Goal: Task Accomplishment & Management: Manage account settings

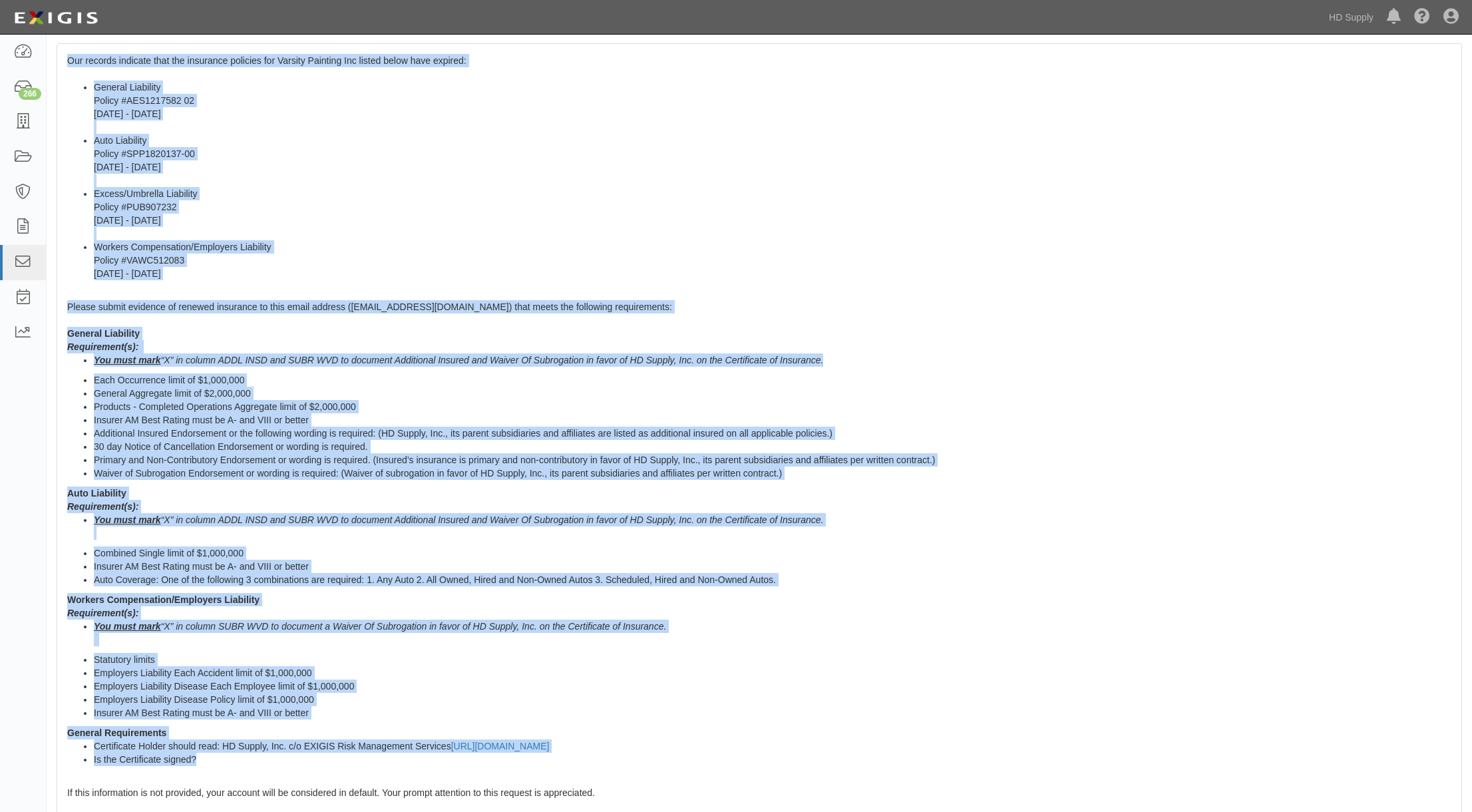
click at [352, 202] on li "Excess/Umbrella Liability Policy #PUB907232 [DATE] - [DATE]" at bounding box center [772, 213] width 1358 height 53
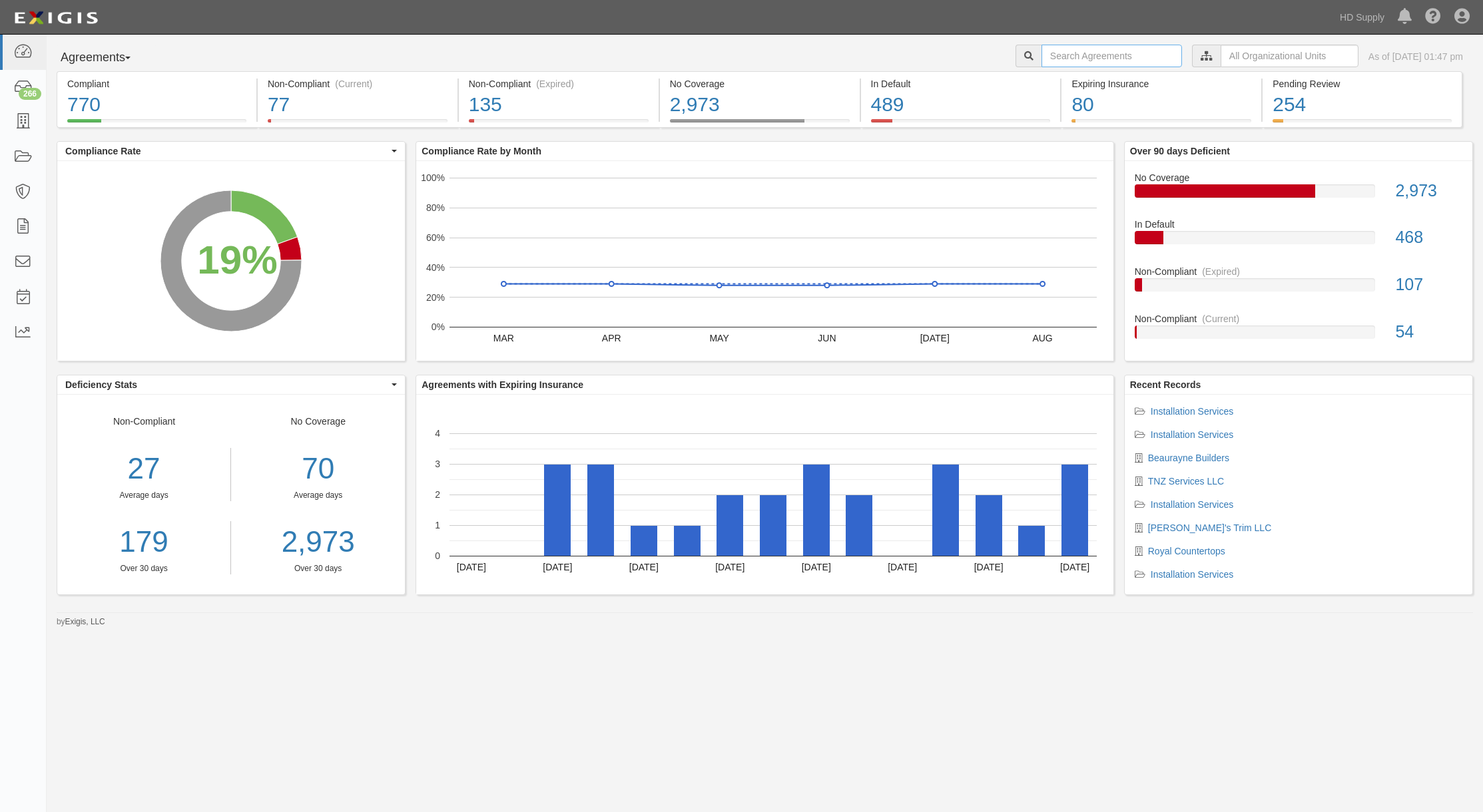
click at [1065, 66] on input "text" at bounding box center [1111, 55] width 140 height 22
type input "Varsity Painting Inc"
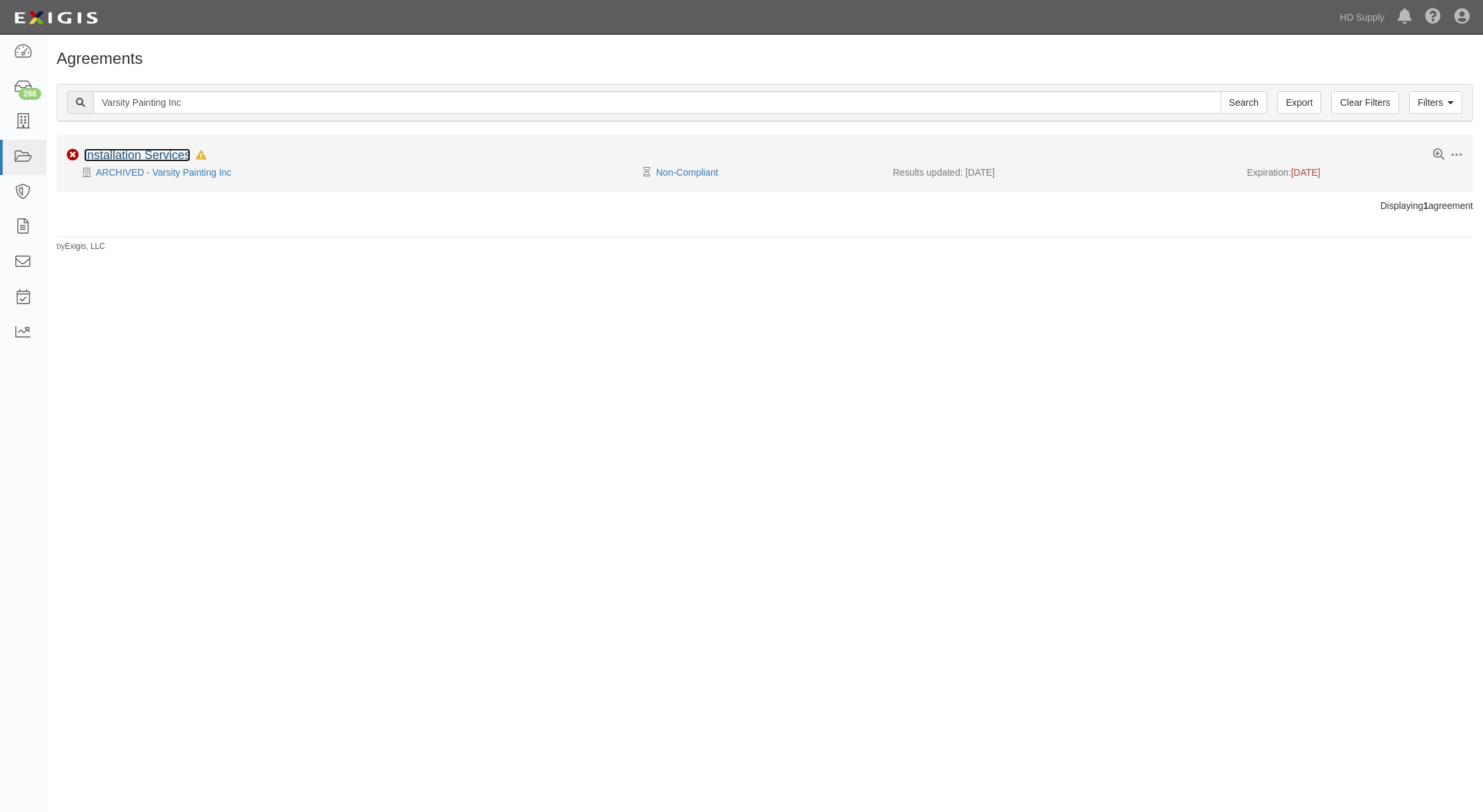
click at [158, 154] on link "Installation Services" at bounding box center [137, 155] width 107 height 13
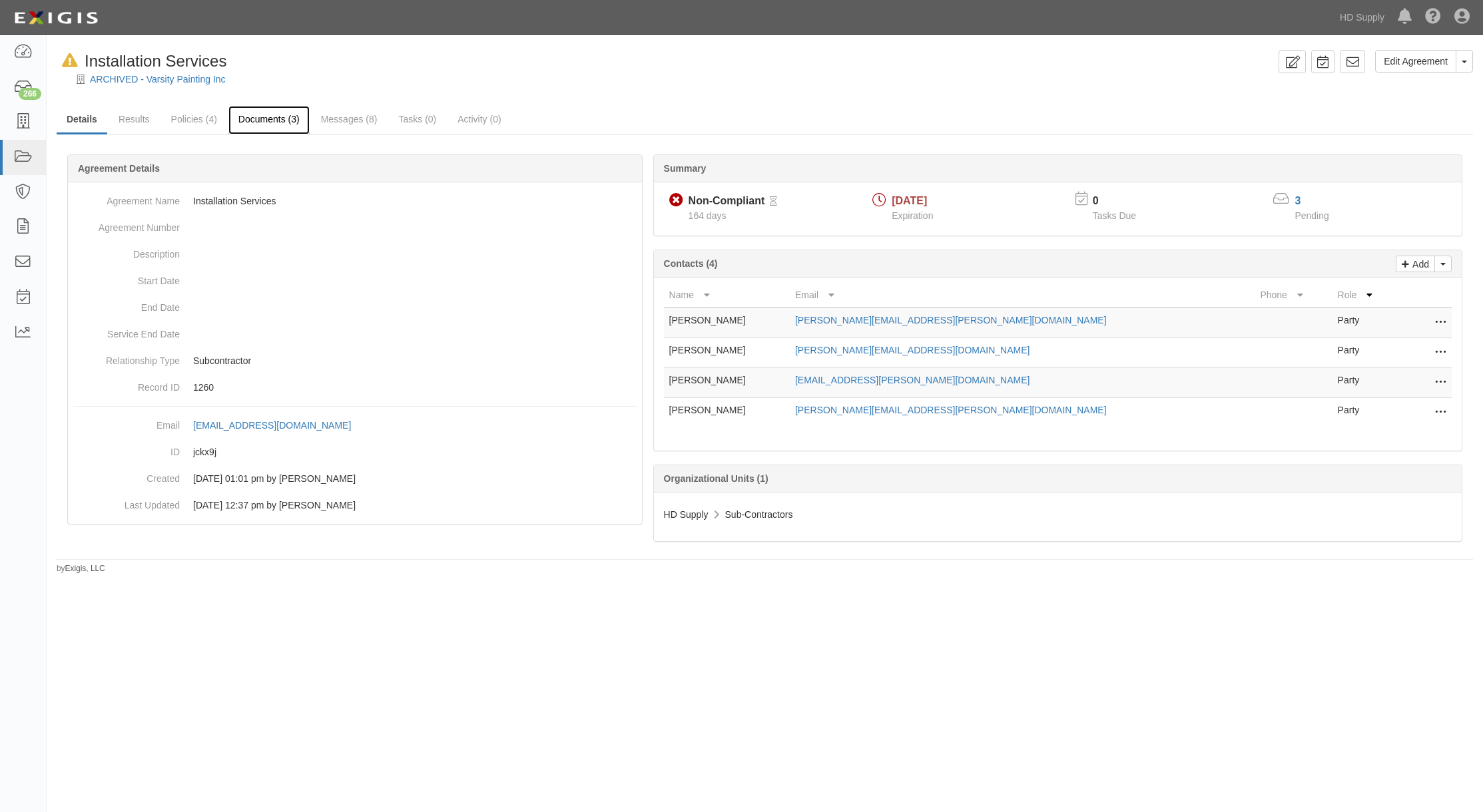
click at [259, 122] on link "Documents (3)" at bounding box center [269, 120] width 81 height 28
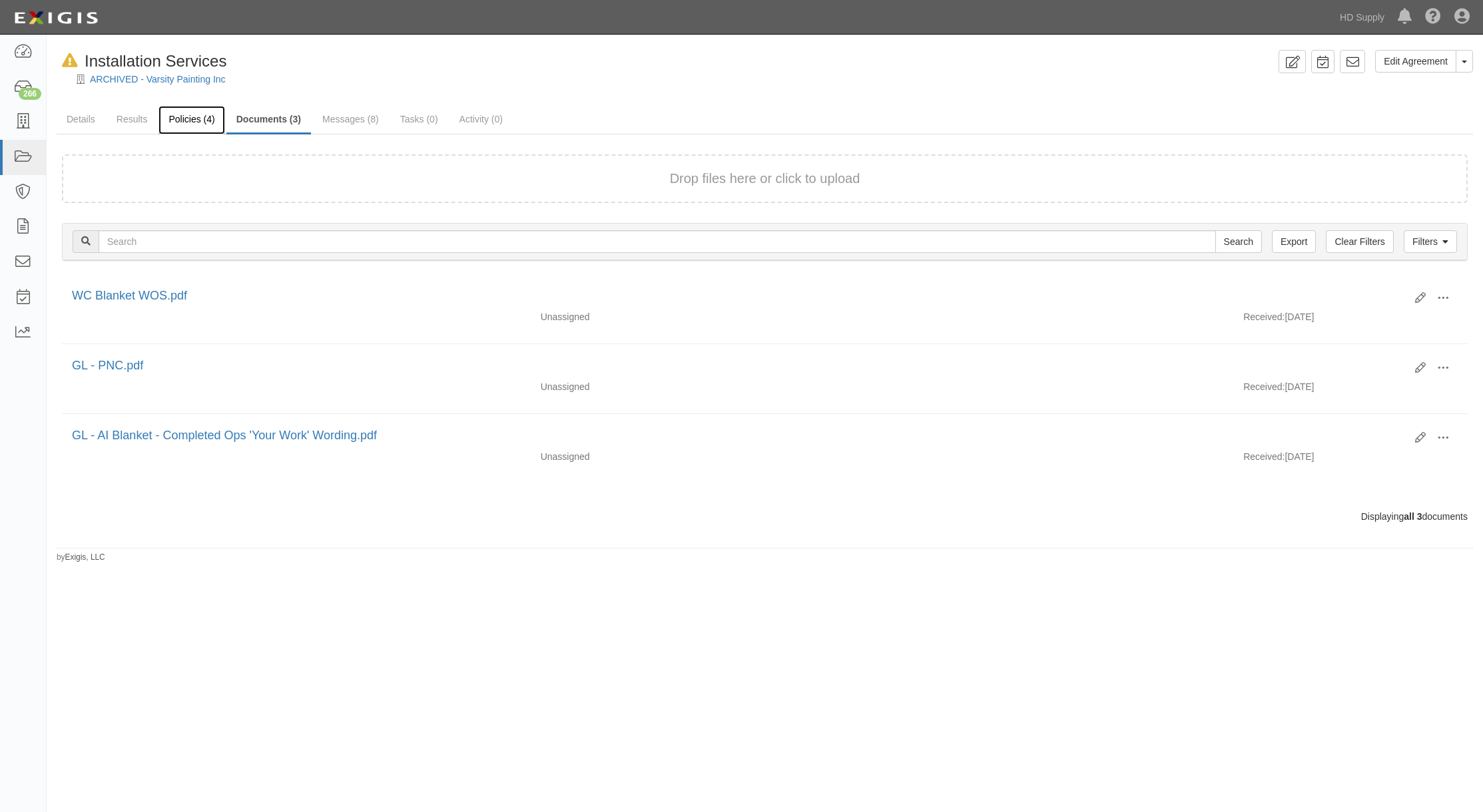
click at [200, 118] on link "Policies (4)" at bounding box center [191, 120] width 66 height 28
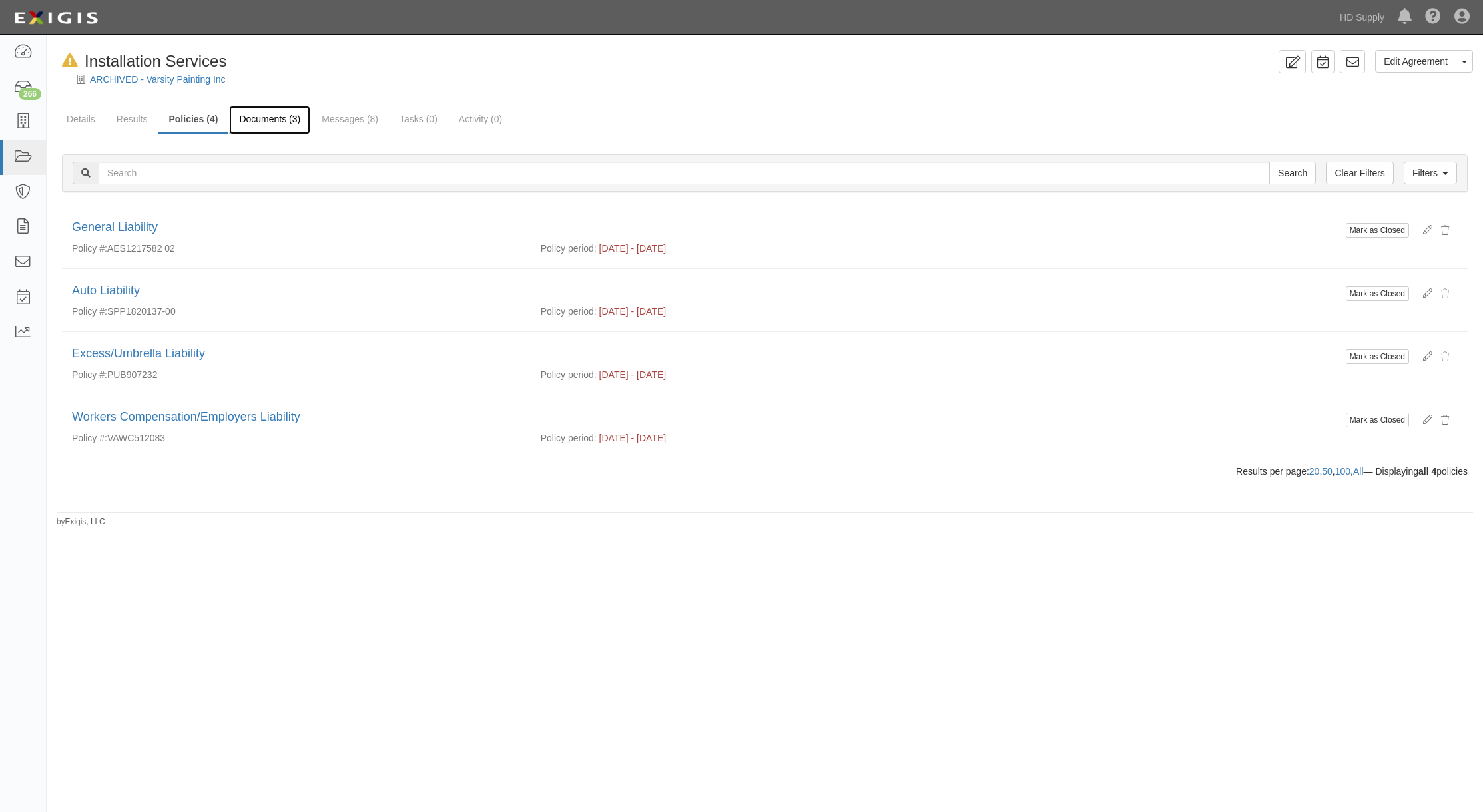
click at [279, 121] on link "Documents (3)" at bounding box center [269, 120] width 81 height 28
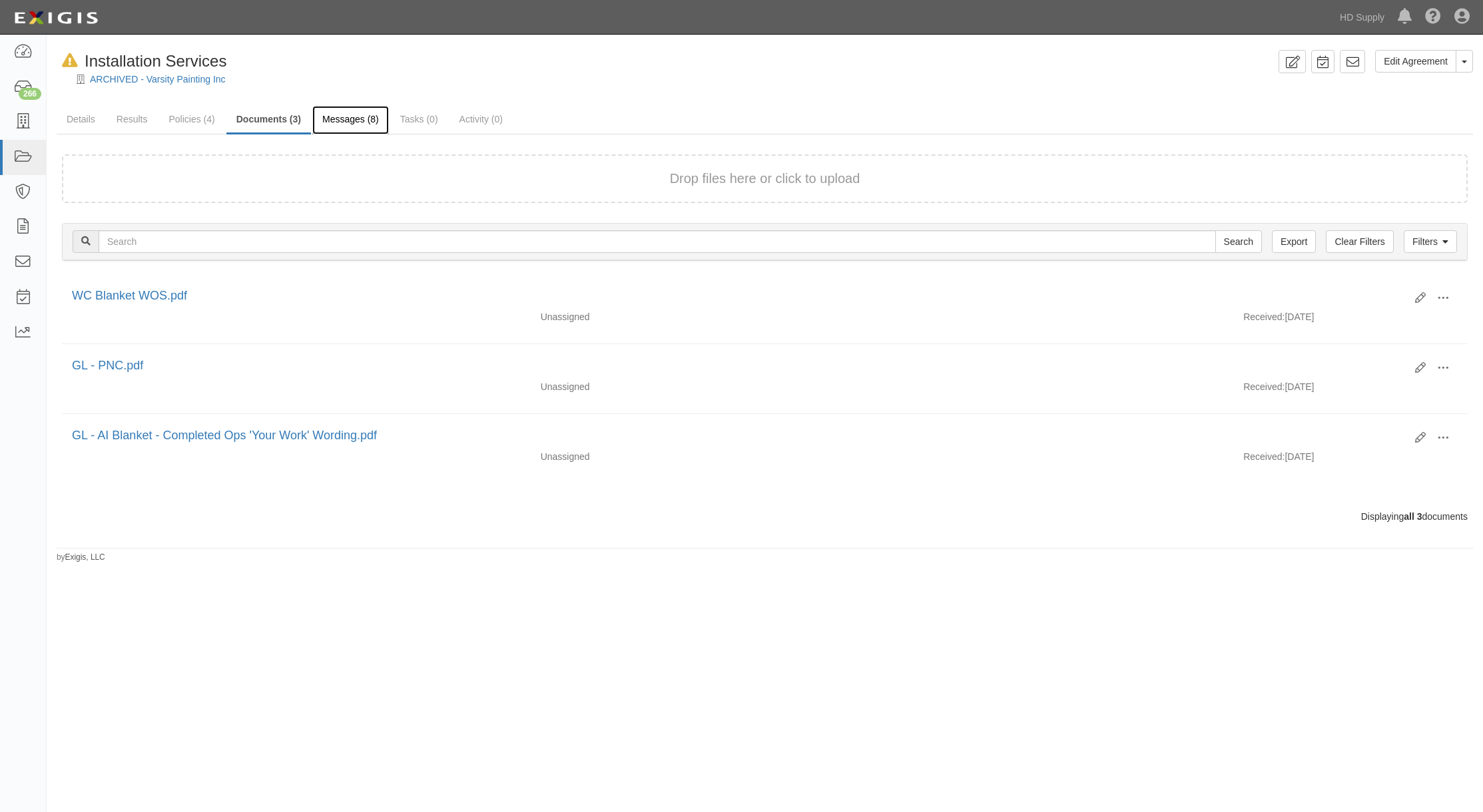
click at [353, 124] on link "Messages (8)" at bounding box center [350, 120] width 77 height 28
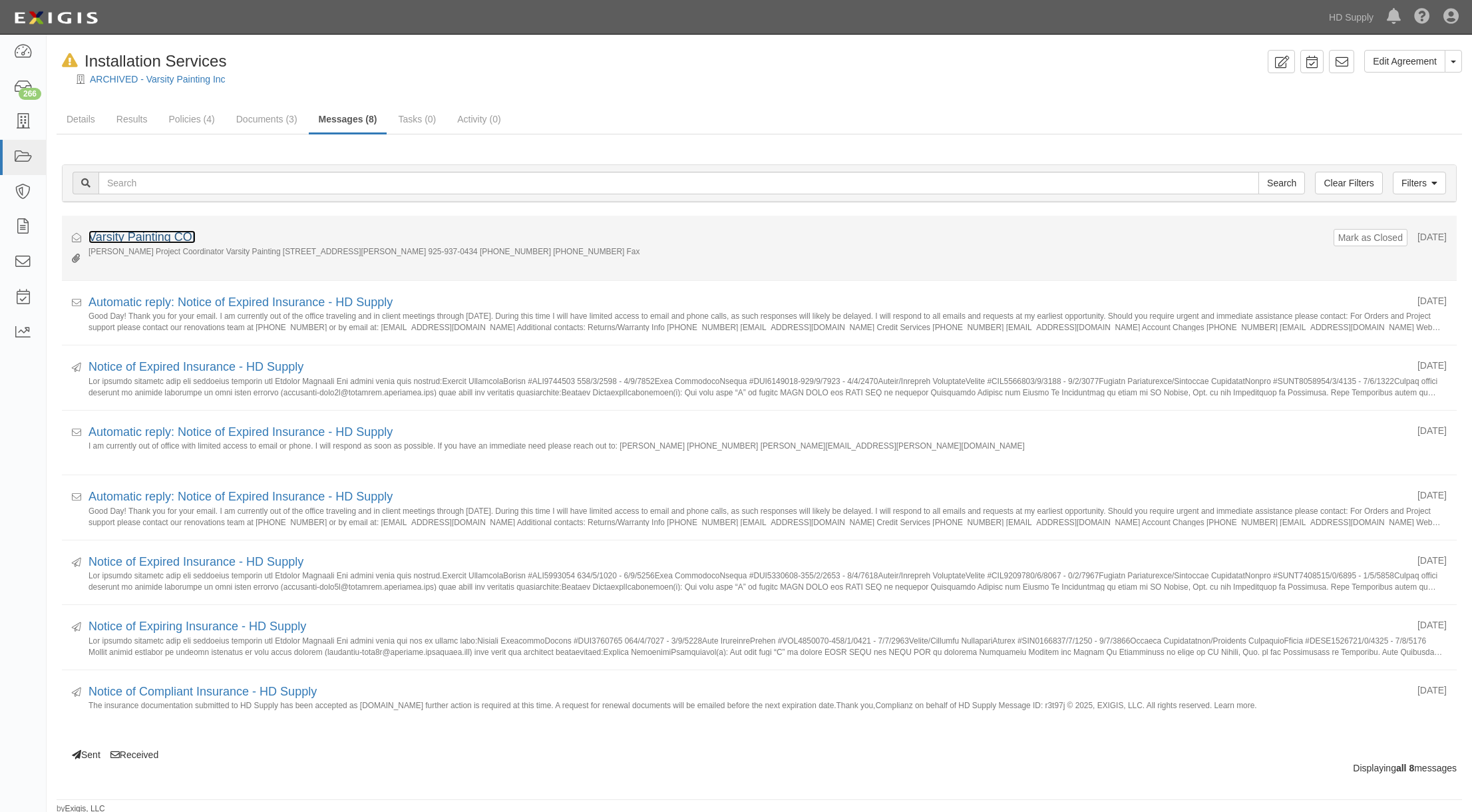
click at [138, 239] on link "Varsity Painting COI" at bounding box center [142, 237] width 107 height 13
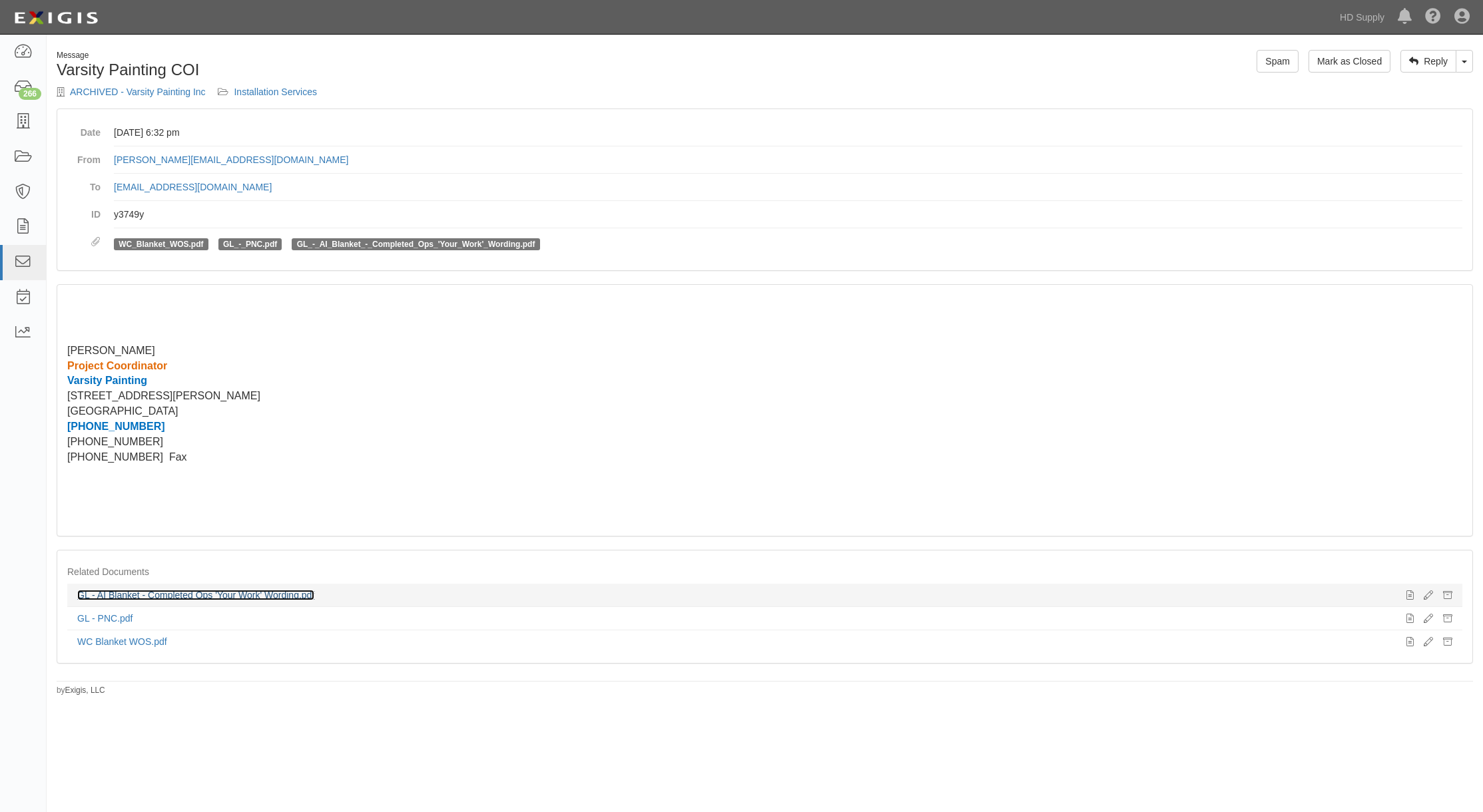
click at [176, 594] on link "GL - AI Blanket - Completed Ops 'Your Work' Wording.pdf" at bounding box center [196, 595] width 237 height 10
click at [251, 244] on link "GL_-_PNC.pdf" at bounding box center [250, 244] width 54 height 9
click at [428, 240] on link "GL_-_AI_Blanket_-_Completed_Ops_'Your_Work'_Wording.pdf" at bounding box center [416, 244] width 239 height 9
click at [188, 246] on link "WC_Blanket_WOS.pdf" at bounding box center [161, 244] width 85 height 9
click at [260, 241] on link "GL_-_PNC.pdf" at bounding box center [250, 244] width 54 height 9
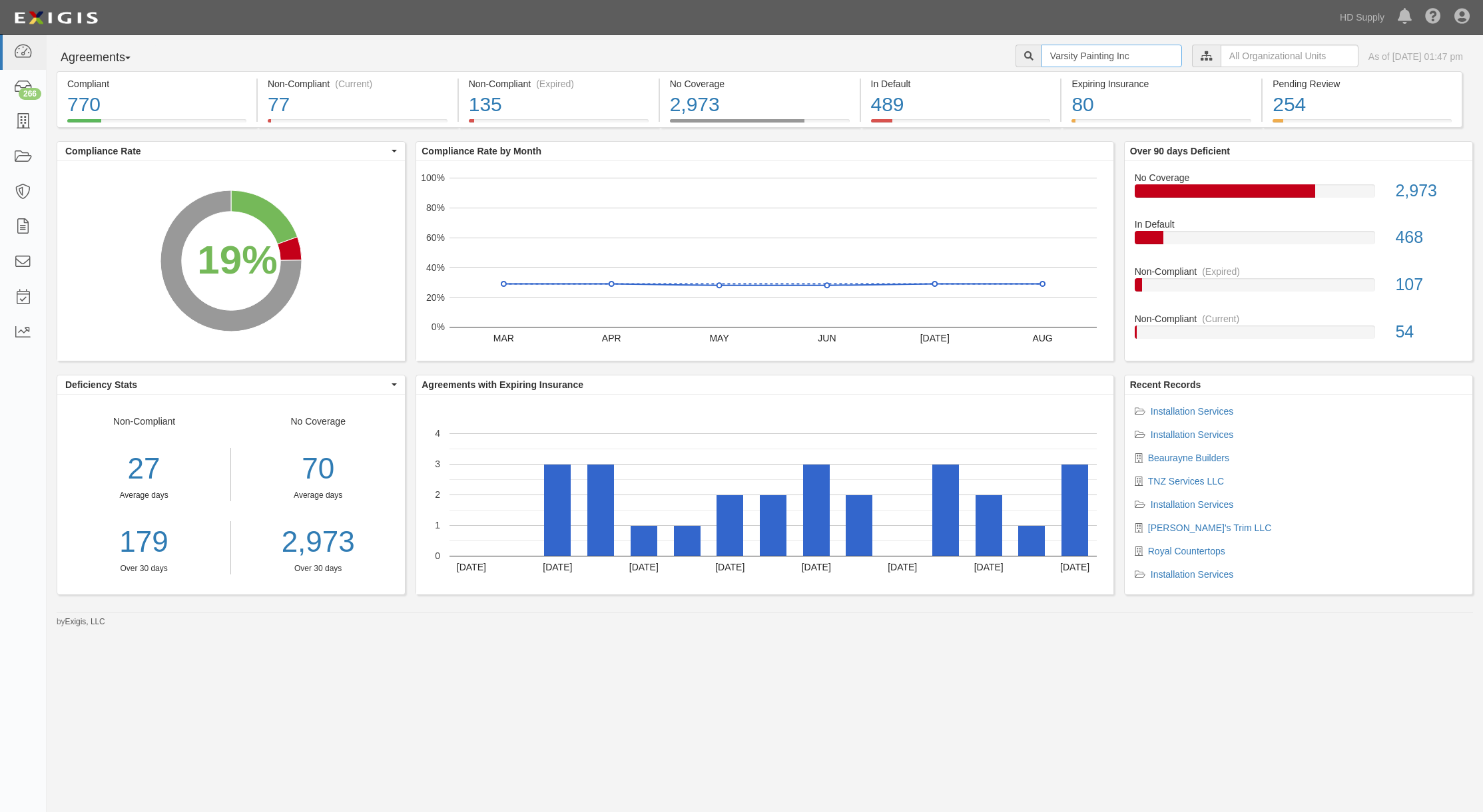
drag, startPoint x: 1133, startPoint y: 55, endPoint x: 947, endPoint y: 50, distance: 186.1
click at [947, 50] on div "Agreements Parties Agreements Coverages Varsity Painting Inc HD Supply Supplier…" at bounding box center [764, 58] width 1436 height 27
type input "Nulook"
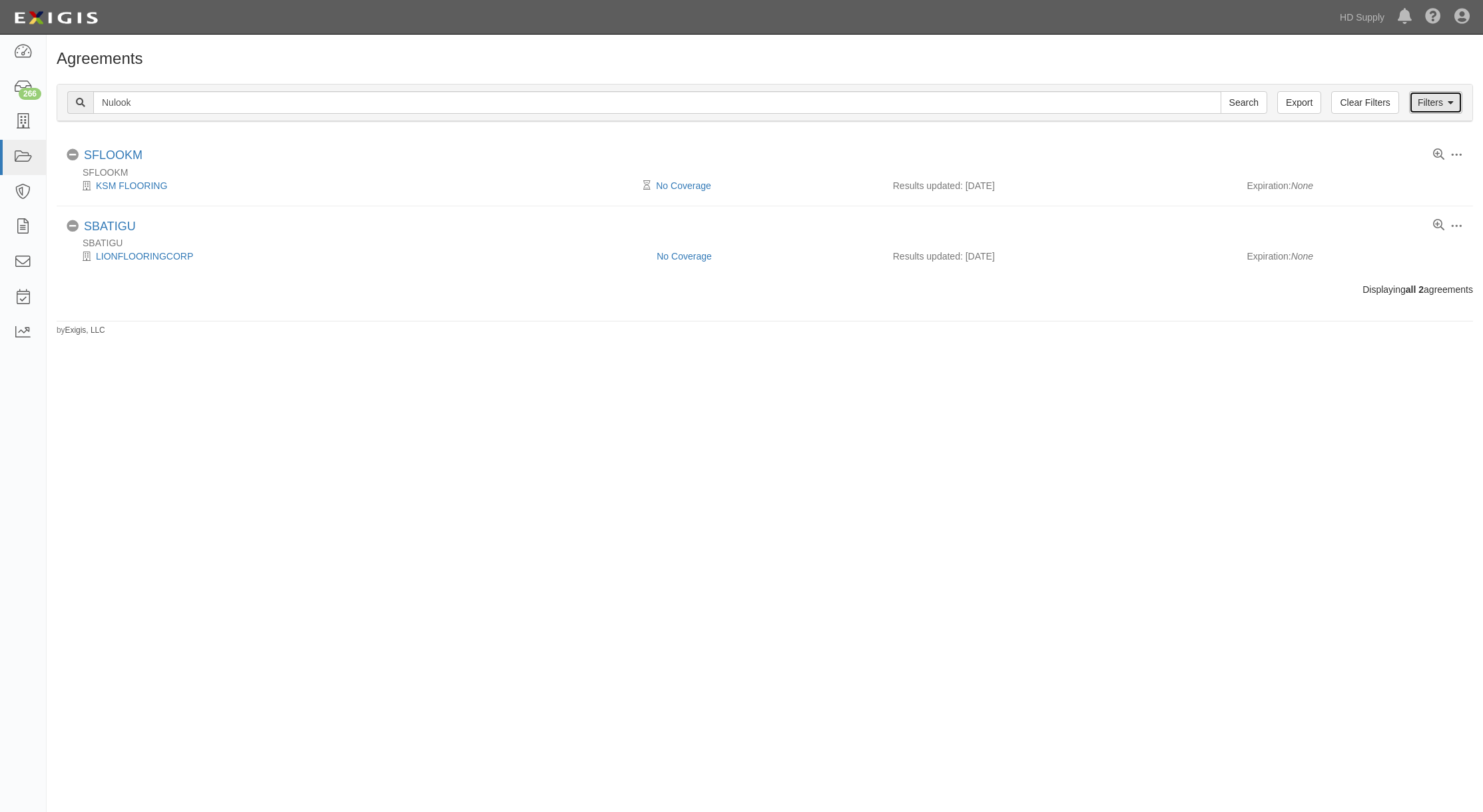
click at [1452, 98] on icon at bounding box center [1451, 103] width 6 height 9
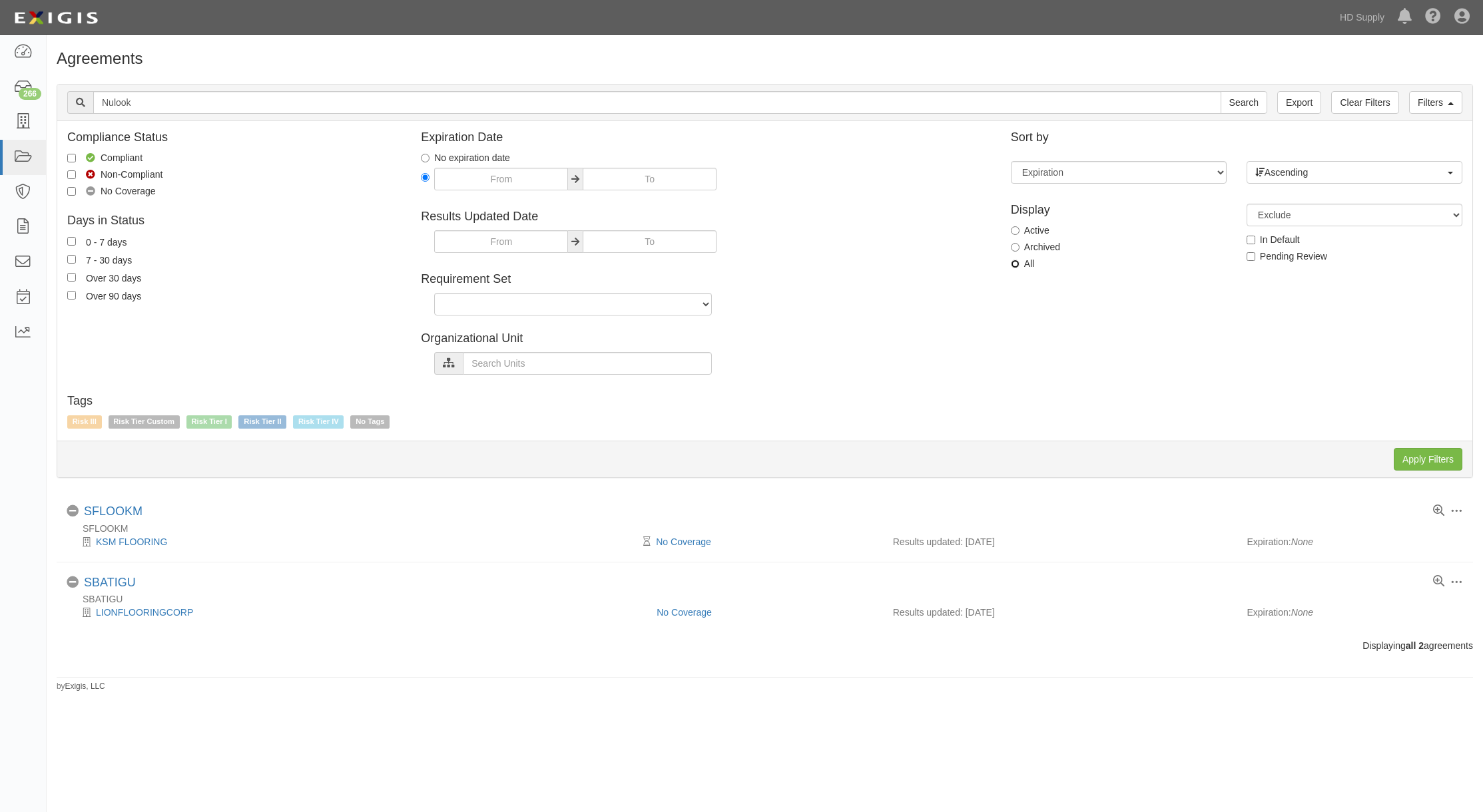
click at [1014, 264] on input "All" at bounding box center [1015, 264] width 9 height 9
radio input "true"
click at [1421, 457] on input "Apply Filters" at bounding box center [1427, 459] width 68 height 22
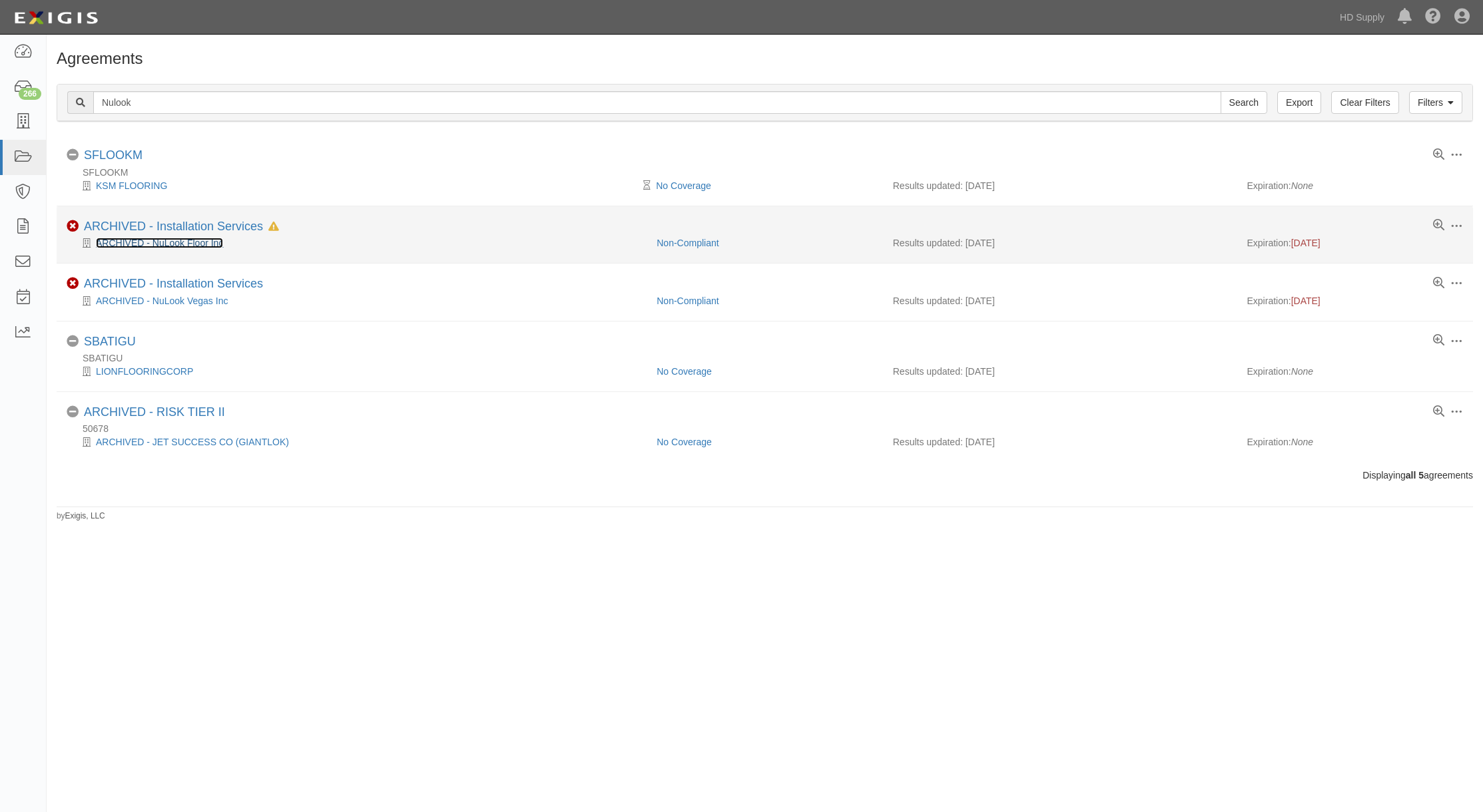
click at [181, 240] on link "ARCHIVED - NuLook Floor Inc" at bounding box center [160, 243] width 128 height 10
click at [163, 218] on li "Toggle Agreement Dropdown Edit Log activity Add task Send message Unarchive Non…" at bounding box center [764, 235] width 1416 height 57
click at [165, 223] on link "ARCHIVED - Installation Services" at bounding box center [173, 226] width 179 height 13
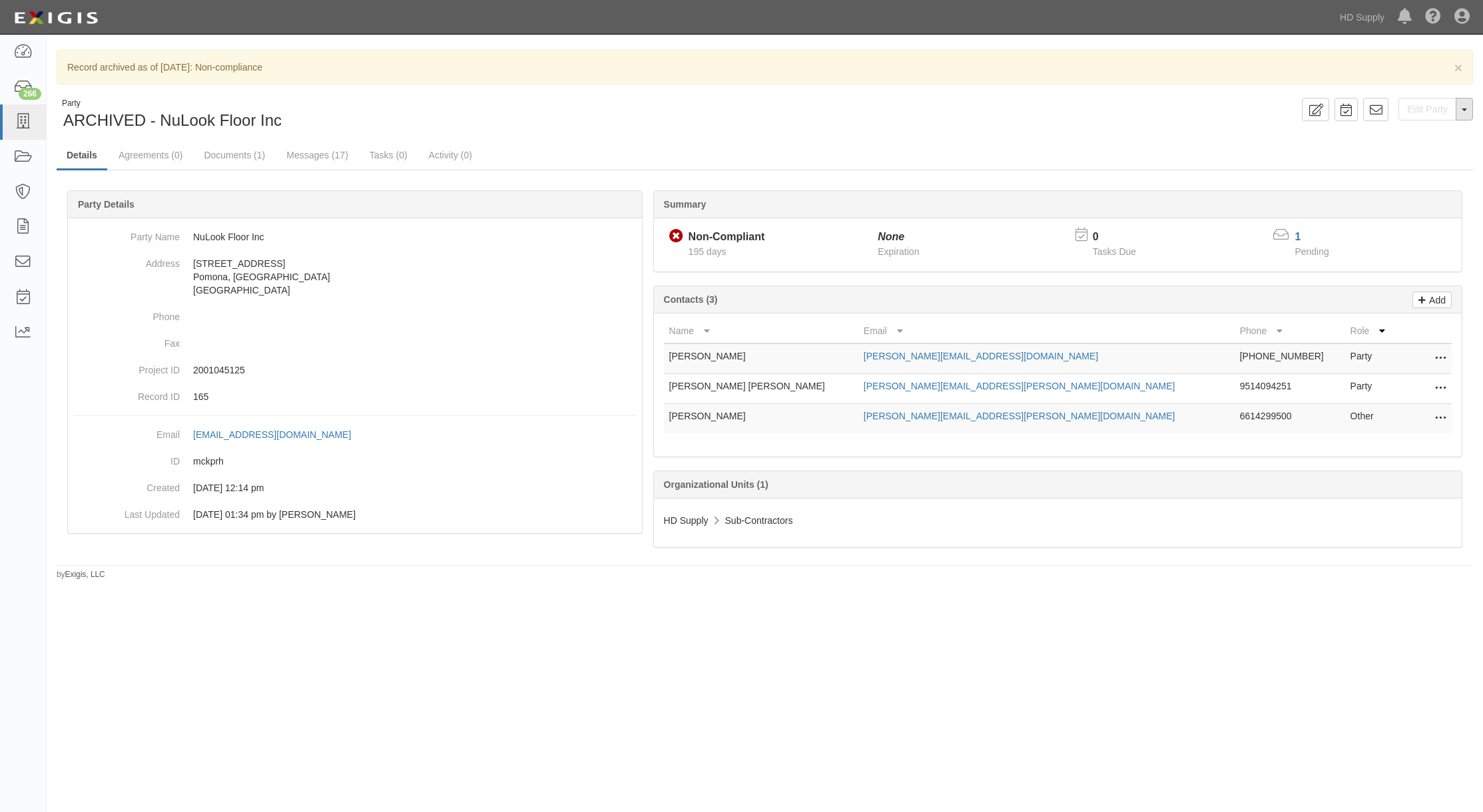
click at [1459, 107] on button "Toggle Party Dropdown" at bounding box center [1463, 109] width 17 height 22
click at [1410, 151] on button "Unarchive Party" at bounding box center [1419, 153] width 105 height 20
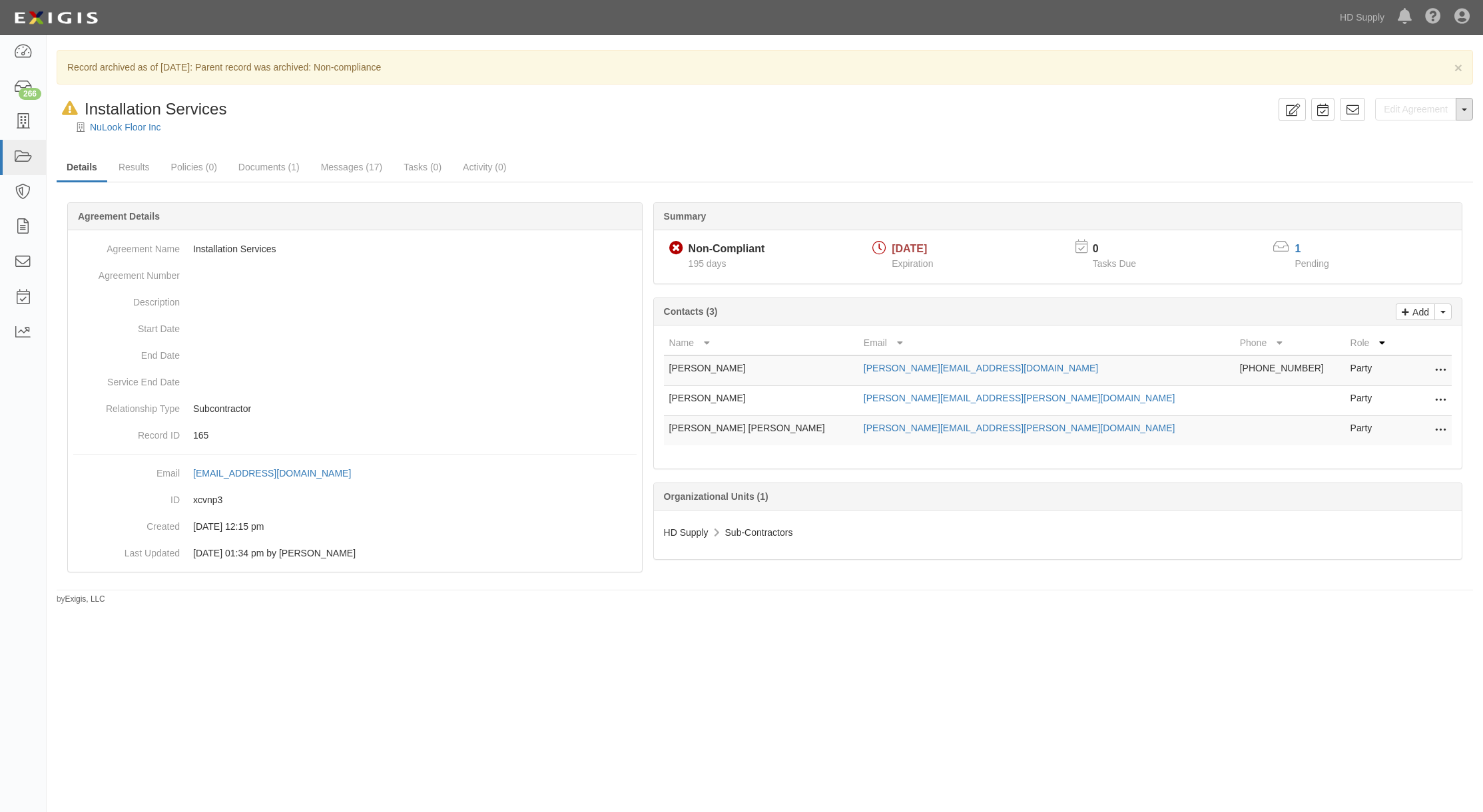
click at [1466, 104] on button "Toggle Agreement Dropdown" at bounding box center [1463, 109] width 17 height 22
click at [1427, 151] on link "Unarchive Agreement" at bounding box center [1418, 151] width 109 height 17
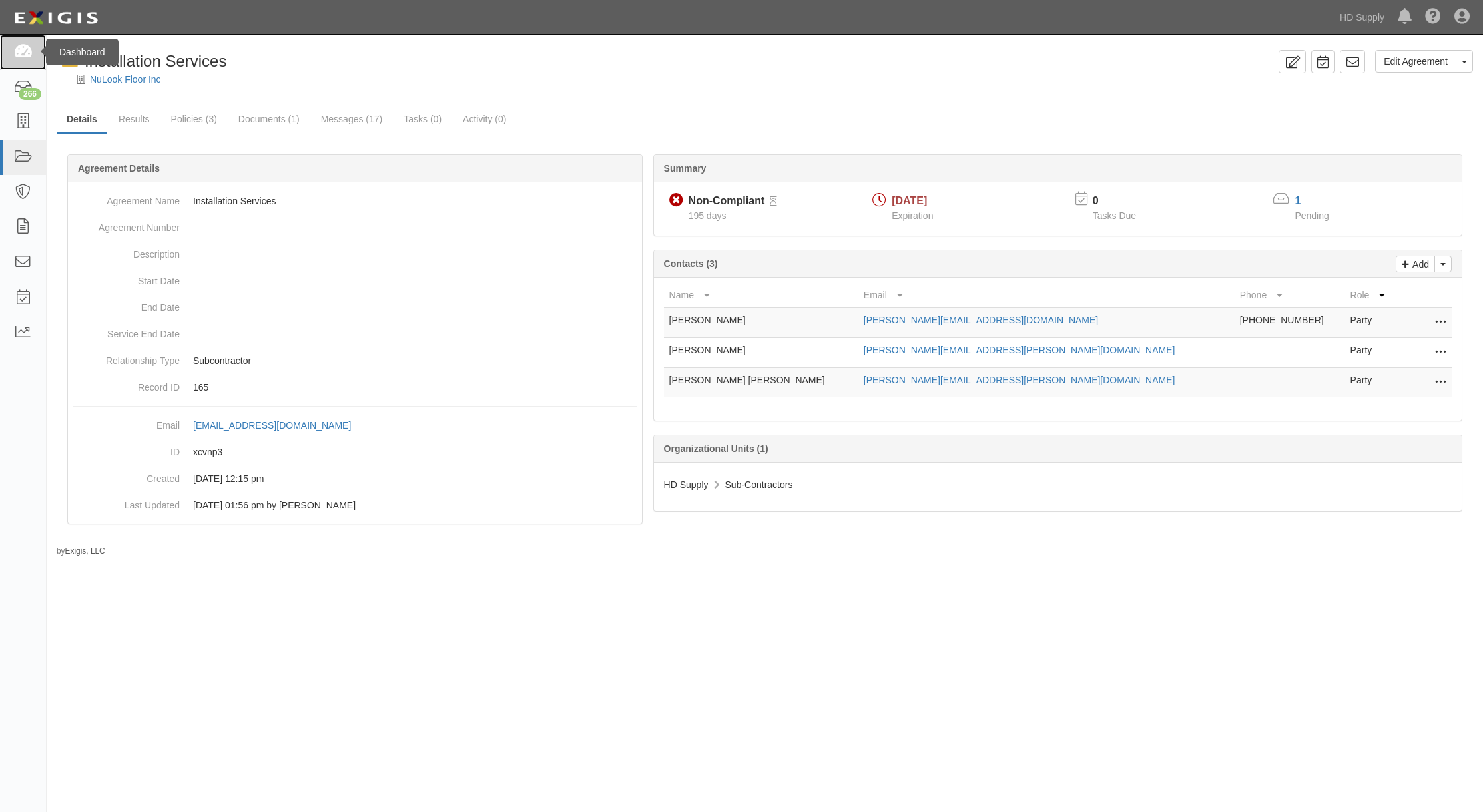
click at [18, 50] on icon at bounding box center [23, 52] width 19 height 15
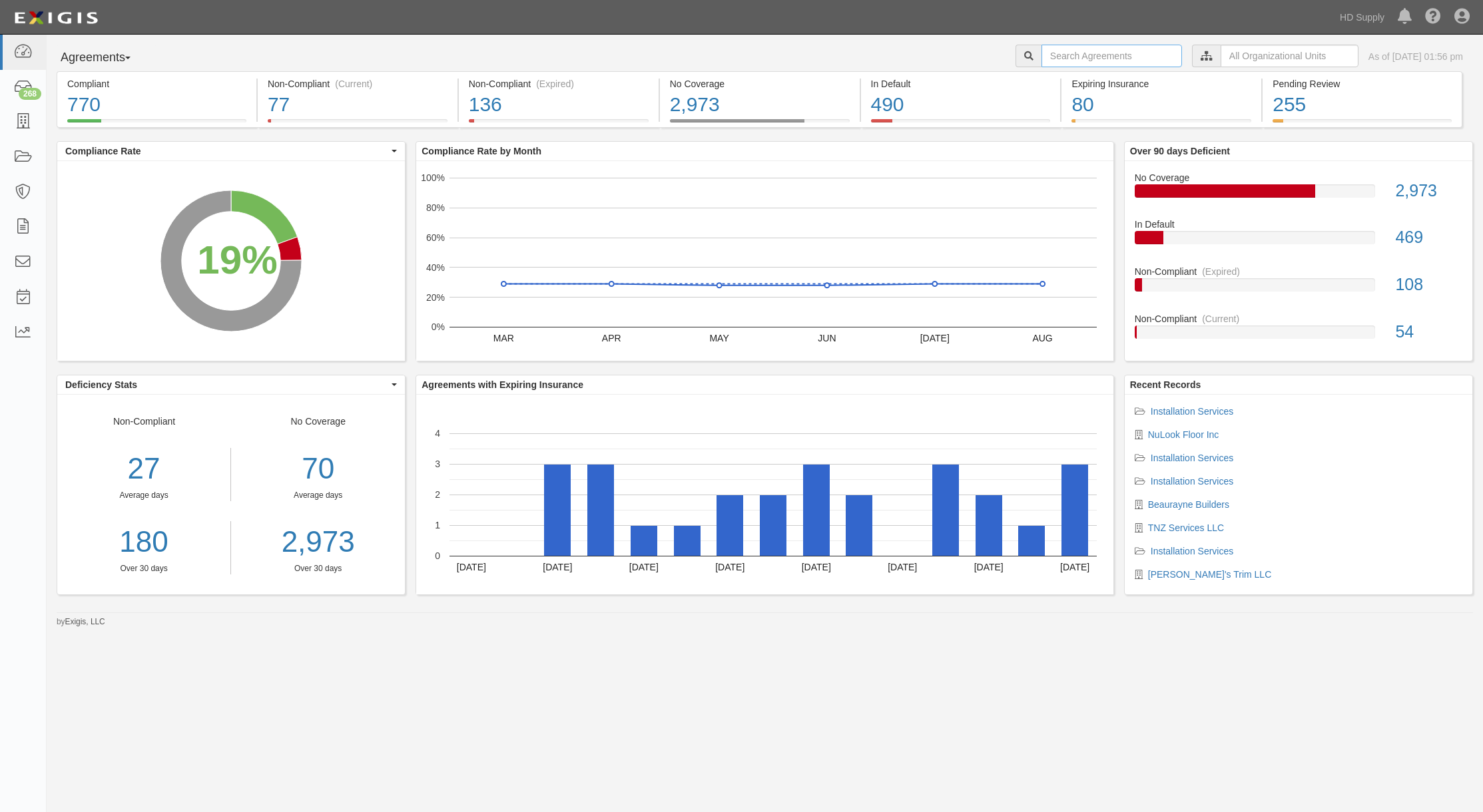
click at [1070, 58] on input "text" at bounding box center [1111, 55] width 140 height 22
type input "nulook"
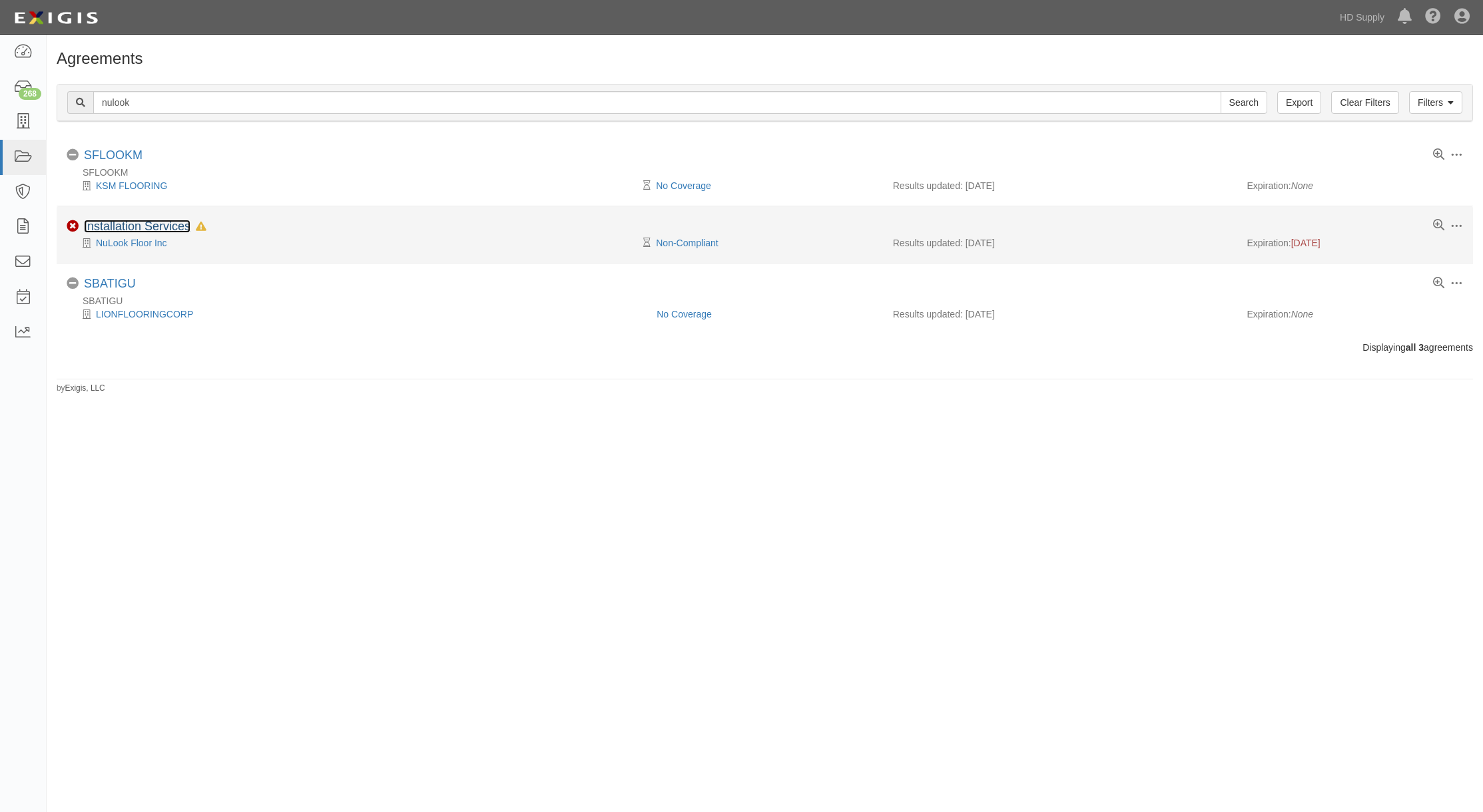
click at [146, 222] on link "Installation Services" at bounding box center [137, 226] width 107 height 13
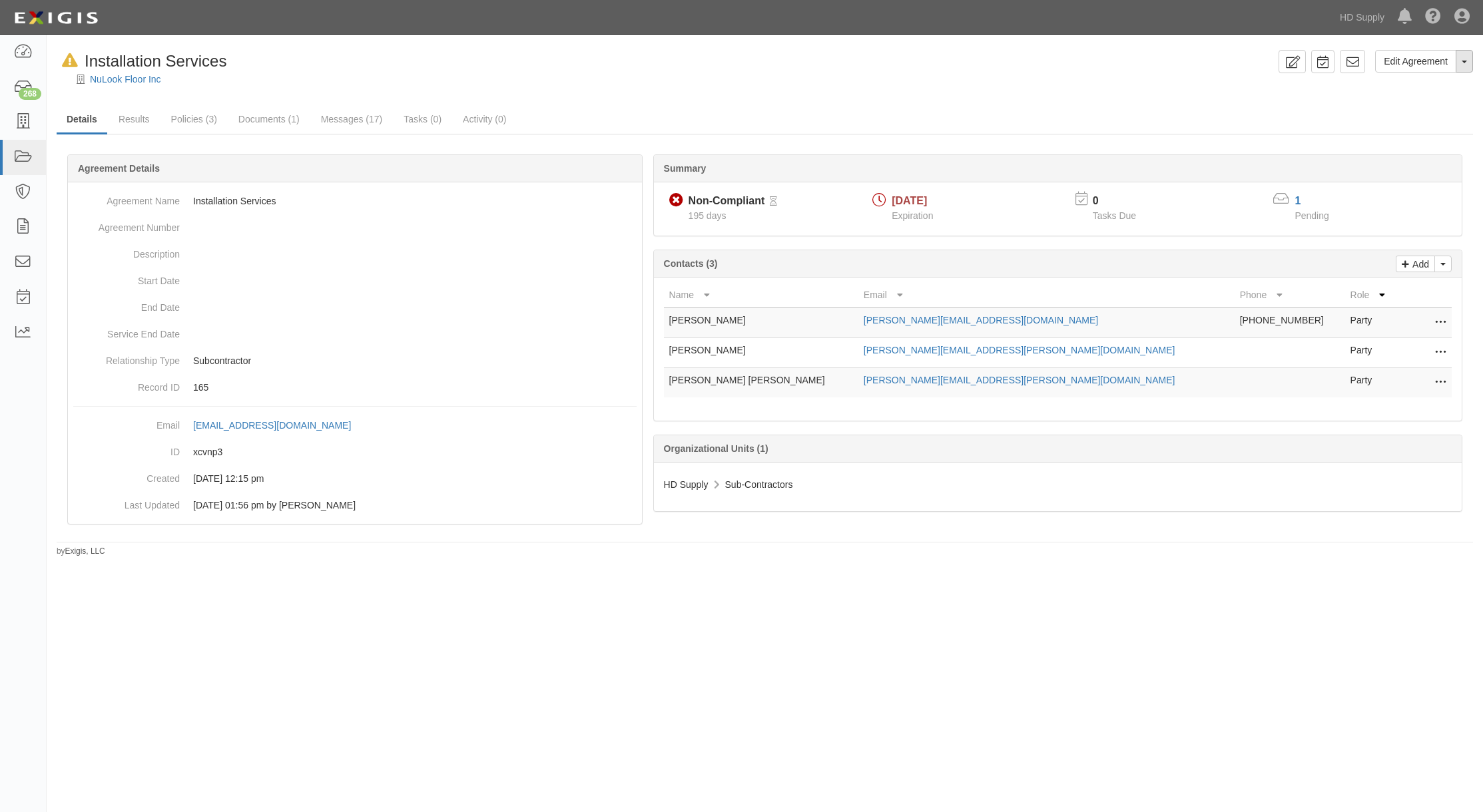
click at [1462, 62] on span "button" at bounding box center [1463, 62] width 5 height 3
click at [1200, 80] on div "NuLook Floor Inc" at bounding box center [775, 79] width 1416 height 13
click at [130, 79] on link "NuLook Floor Inc" at bounding box center [125, 79] width 71 height 10
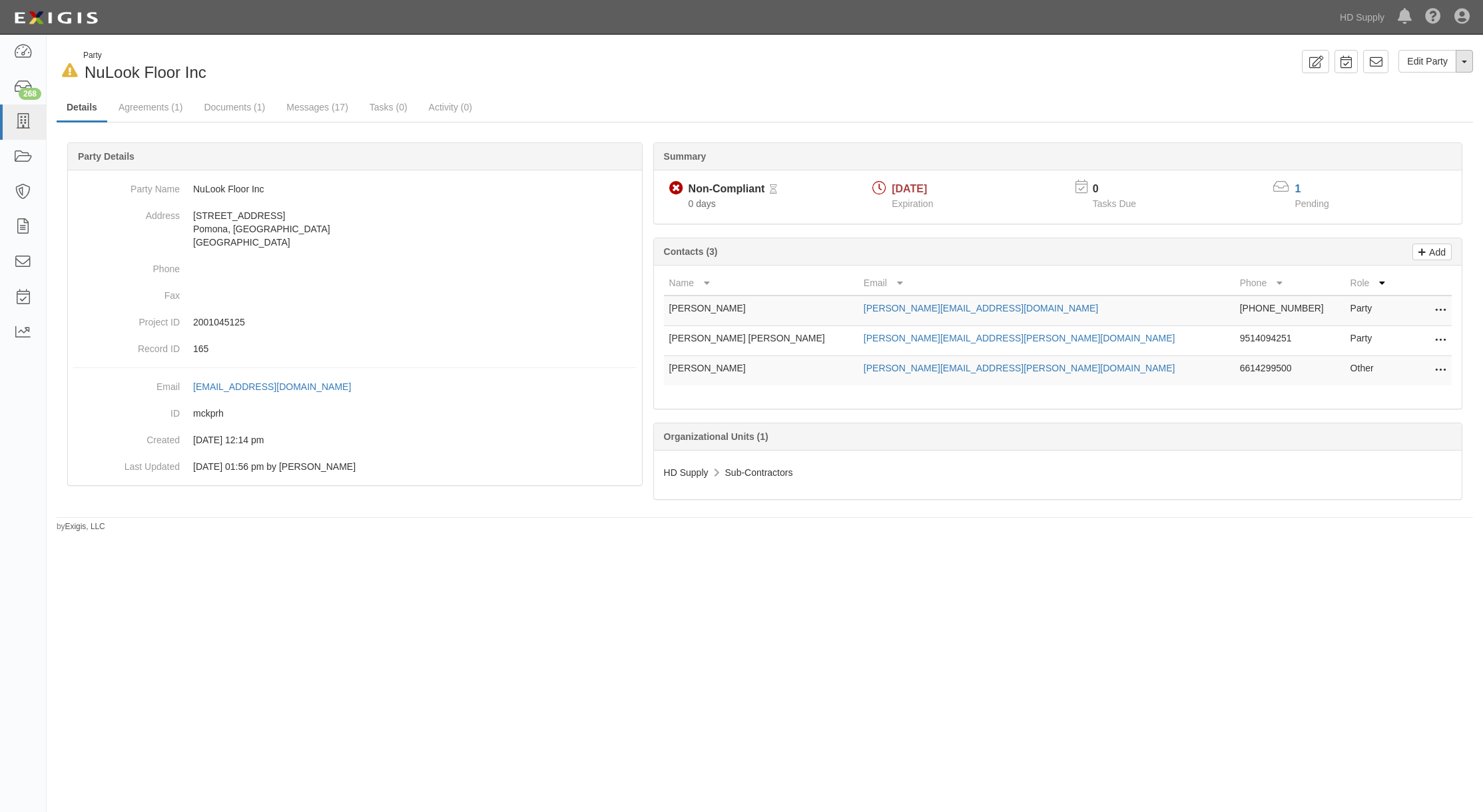
click at [1463, 58] on button "Toggle Party Dropdown" at bounding box center [1463, 61] width 17 height 22
click at [1078, 92] on div "In Default since [DATE] Party NuLook Floor Inc Edit Party Toggle Party Dropdown…" at bounding box center [764, 291] width 1436 height 482
click at [74, 74] on icon at bounding box center [70, 70] width 16 height 14
click at [22, 50] on icon at bounding box center [23, 52] width 19 height 15
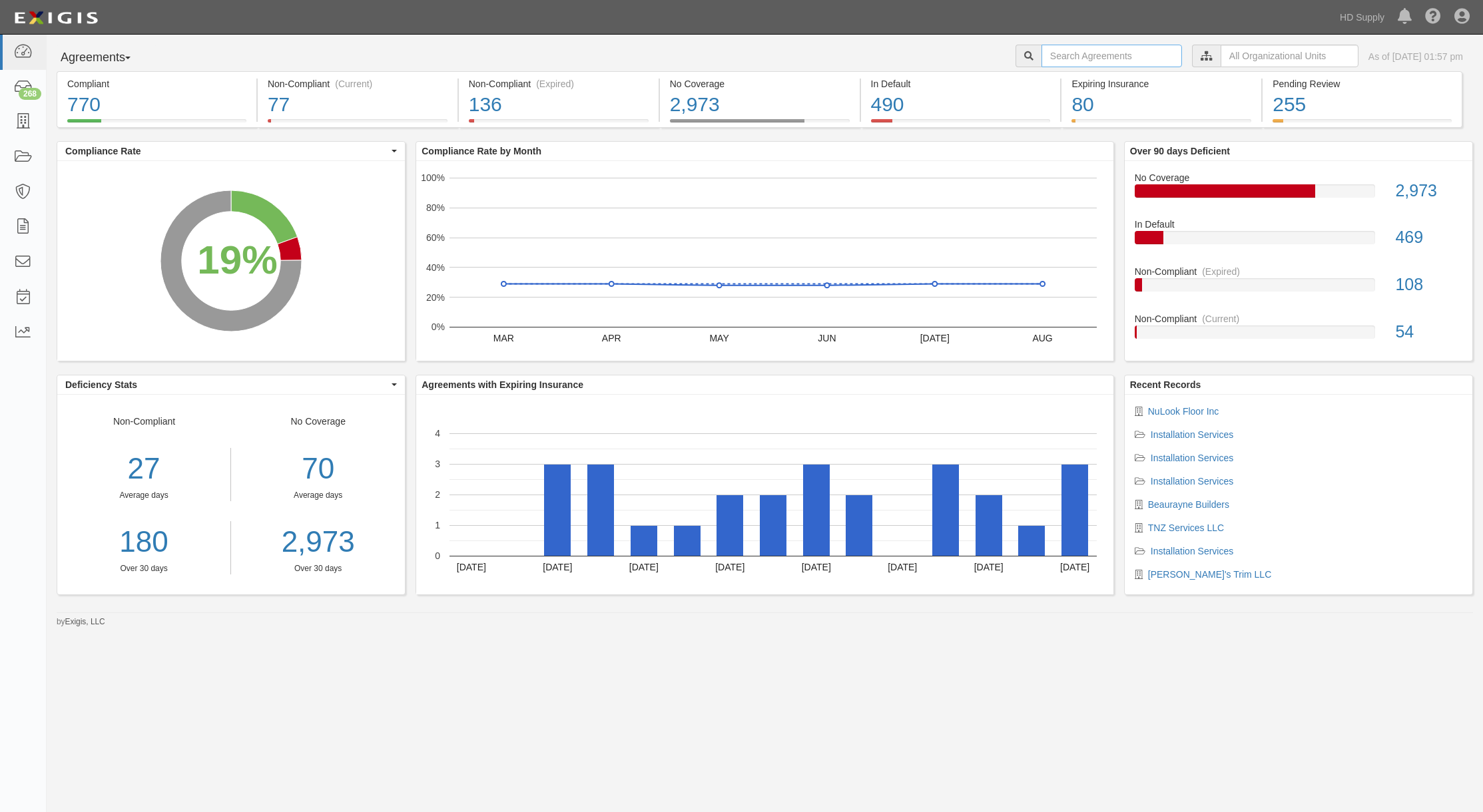
click at [1085, 52] on input "text" at bounding box center [1111, 55] width 140 height 22
type input "nulook"
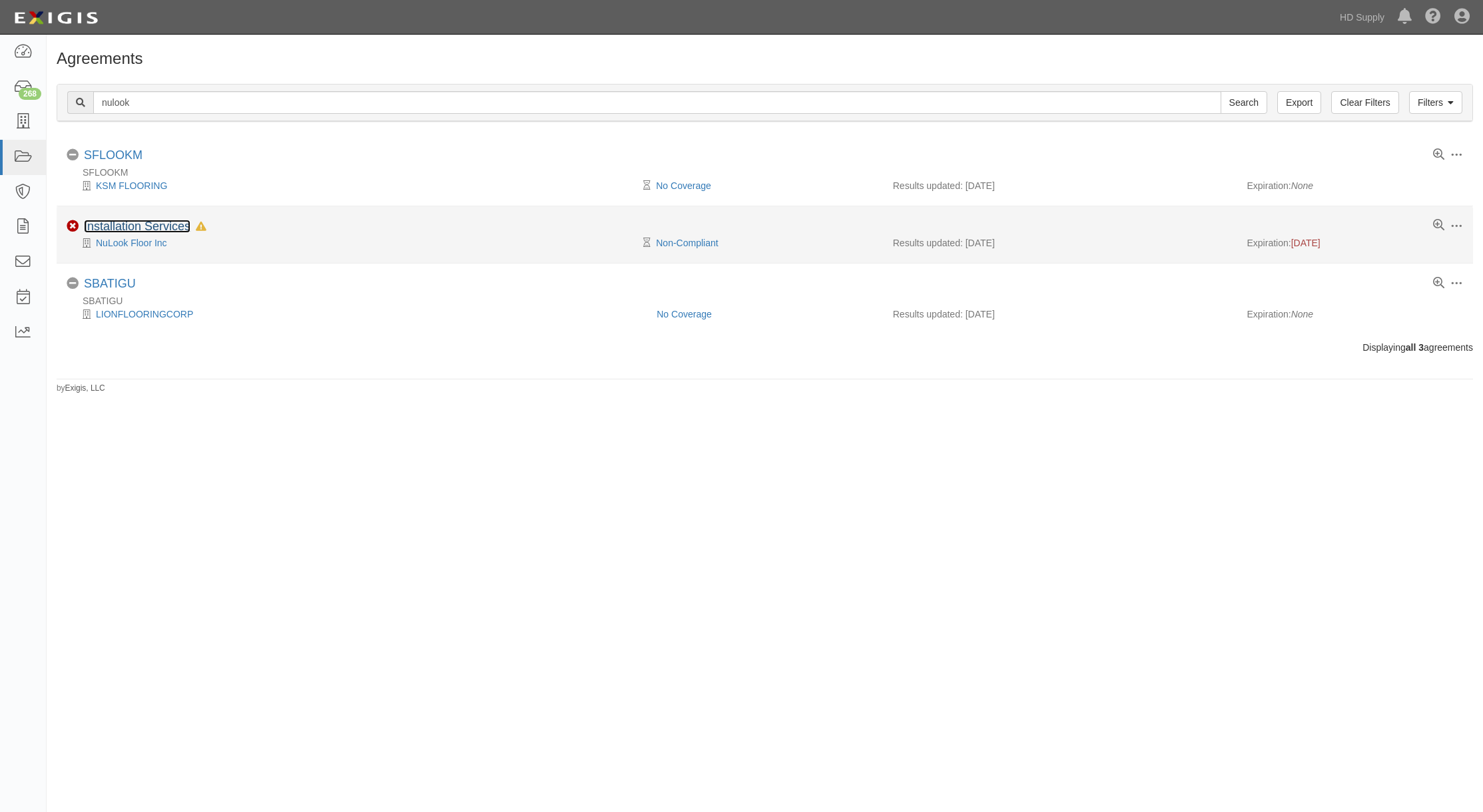
click at [135, 226] on link "Installation Services" at bounding box center [137, 226] width 107 height 13
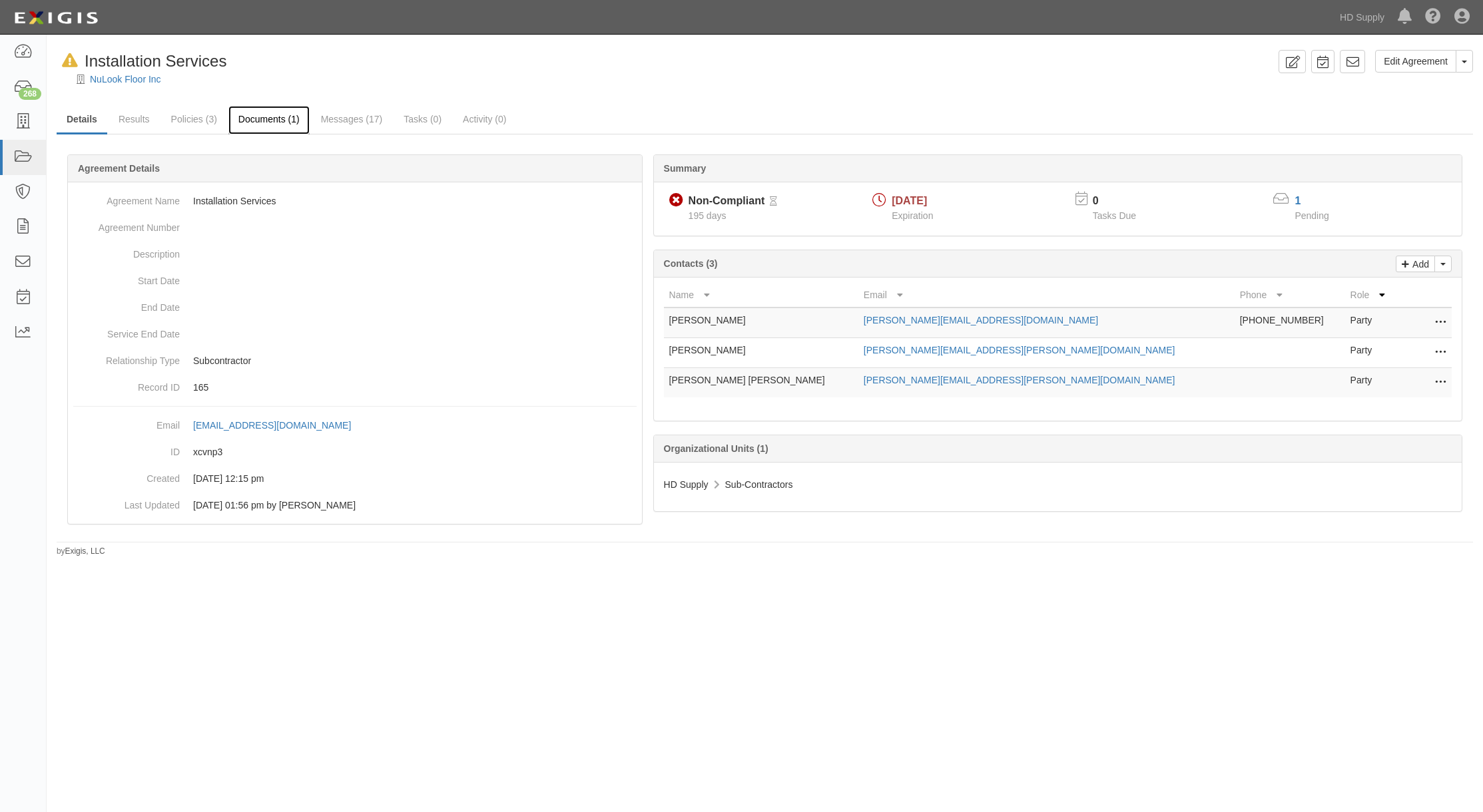
click at [272, 122] on link "Documents (1)" at bounding box center [269, 120] width 81 height 28
click at [269, 119] on link "Documents (1)" at bounding box center [269, 120] width 81 height 28
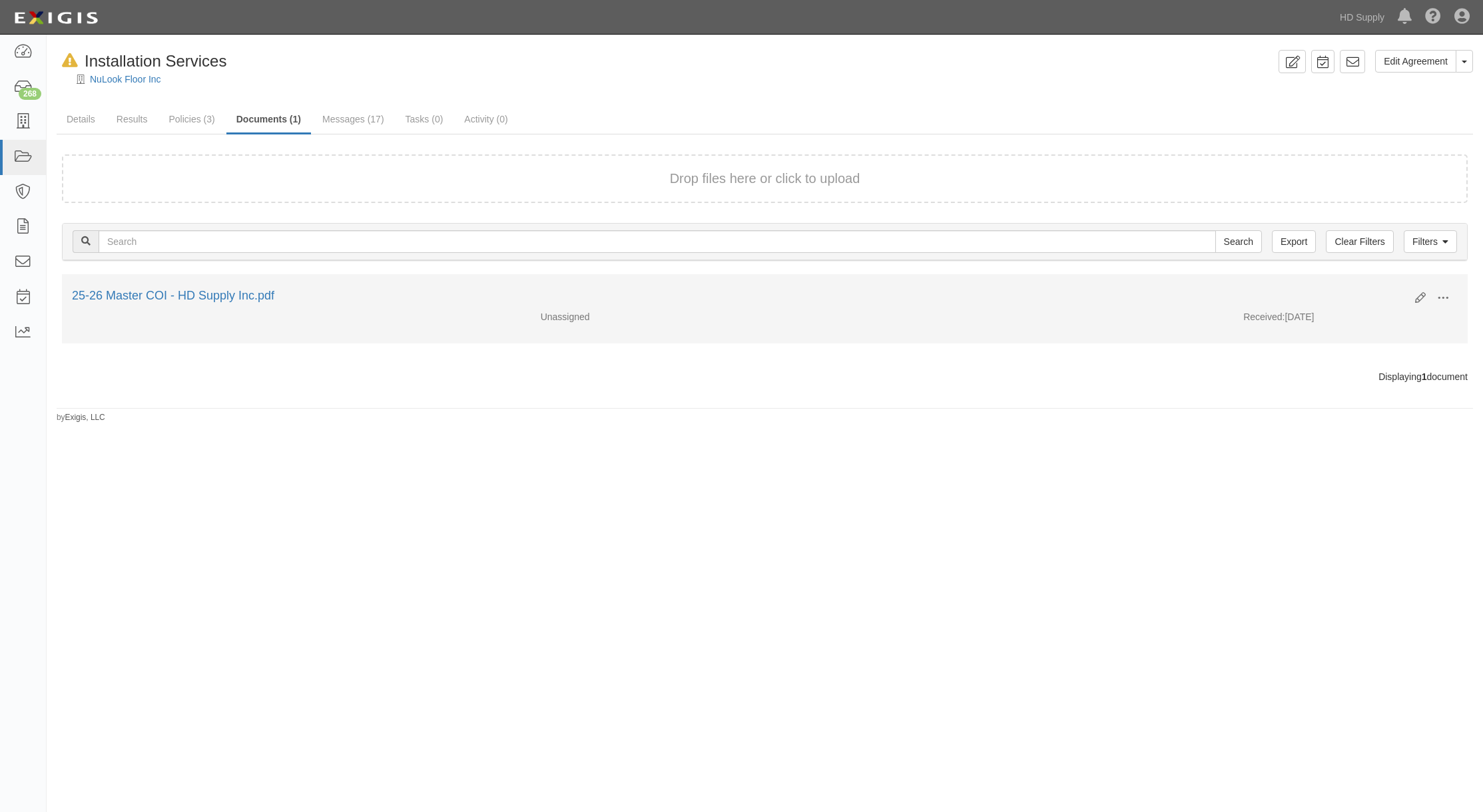
click at [569, 319] on div "Unassigned" at bounding box center [706, 317] width 352 height 13
click at [210, 296] on link "25-26 Master COI - HD Supply Inc.pdf" at bounding box center [173, 295] width 203 height 13
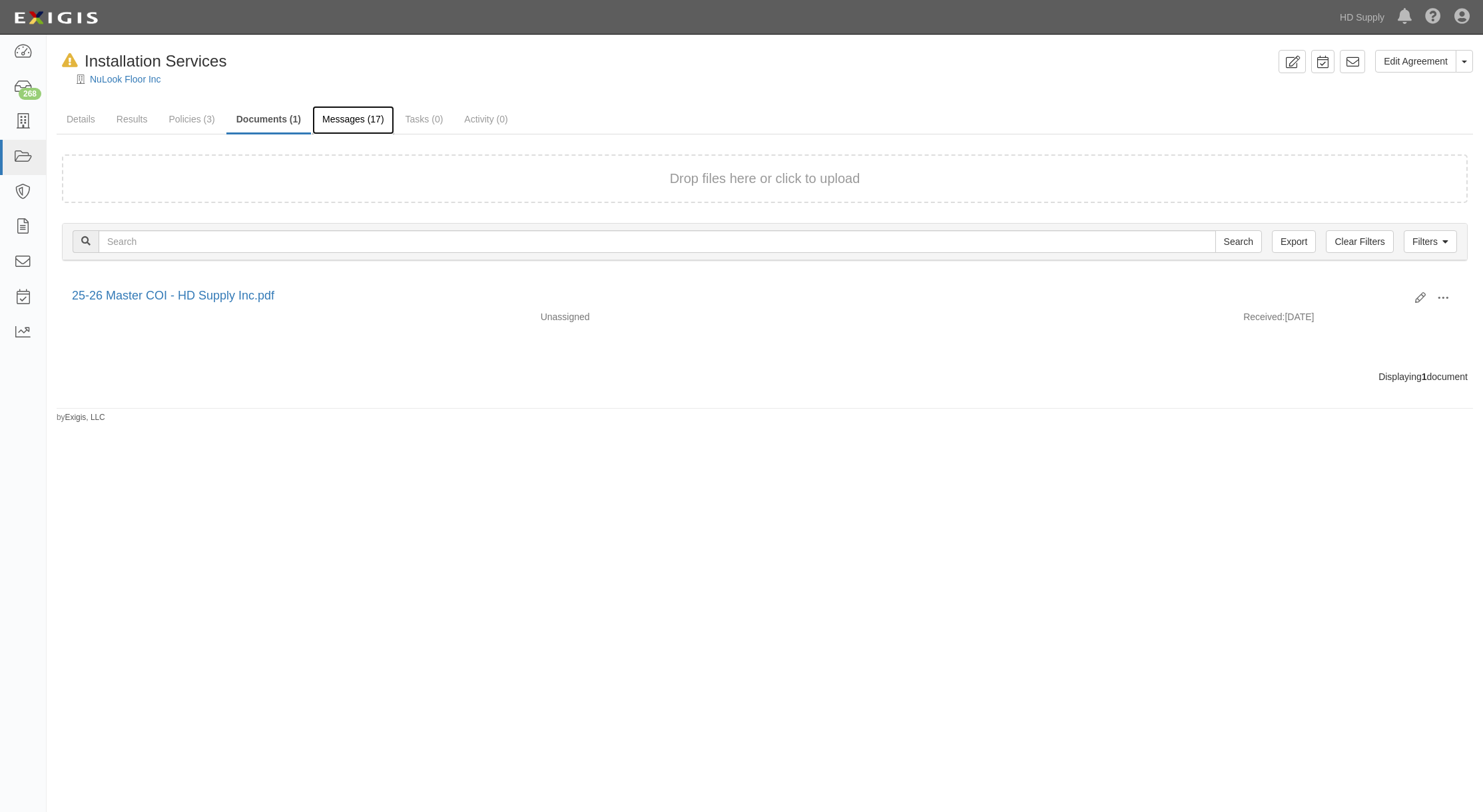
click at [361, 117] on link "Messages (17)" at bounding box center [353, 120] width 82 height 28
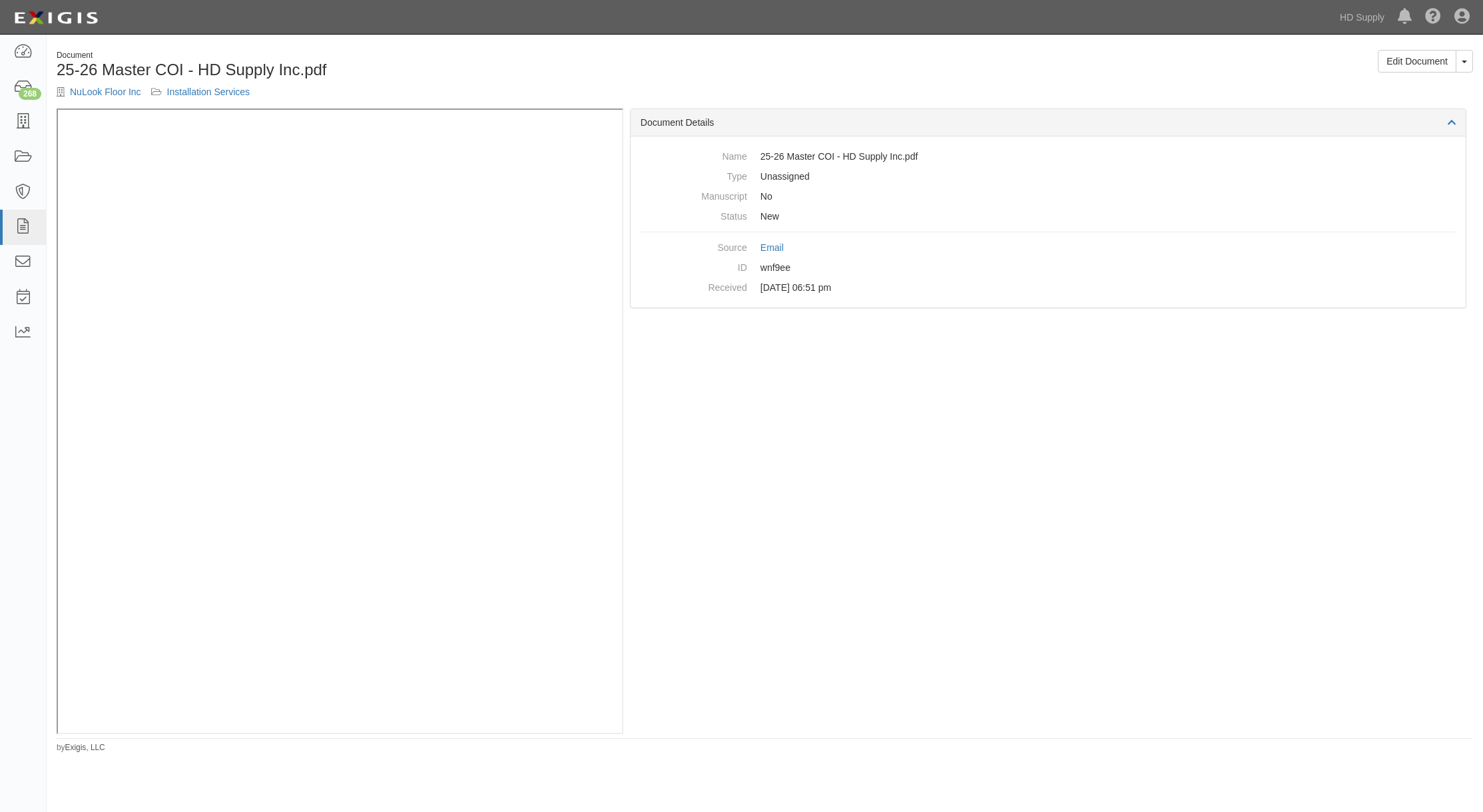
click at [786, 408] on div "Document Details Name 25-26 Master COI - HD Supply Inc.pdf Type Unassigned Manu…" at bounding box center [1048, 421] width 850 height 625
click at [185, 35] on body "Toggle navigation Dashboard 268 Inbox Parties Agreements Coverages Documents Me…" at bounding box center [741, 385] width 1483 height 771
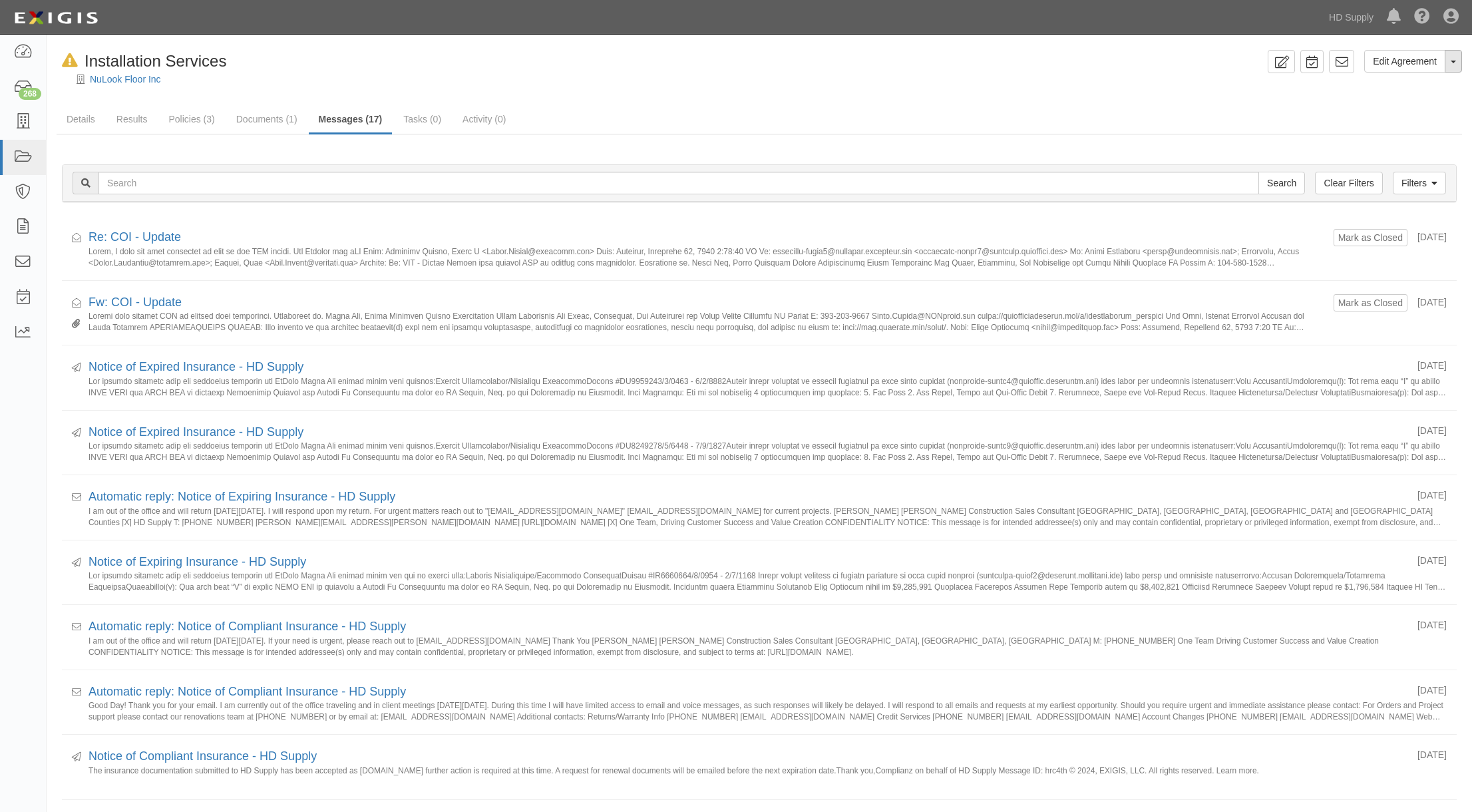
click at [1458, 59] on button "Toggle Agreement Dropdown" at bounding box center [1453, 61] width 17 height 22
click at [1174, 80] on div "NuLook Floor Inc" at bounding box center [769, 79] width 1406 height 13
click at [24, 53] on icon at bounding box center [22, 52] width 19 height 15
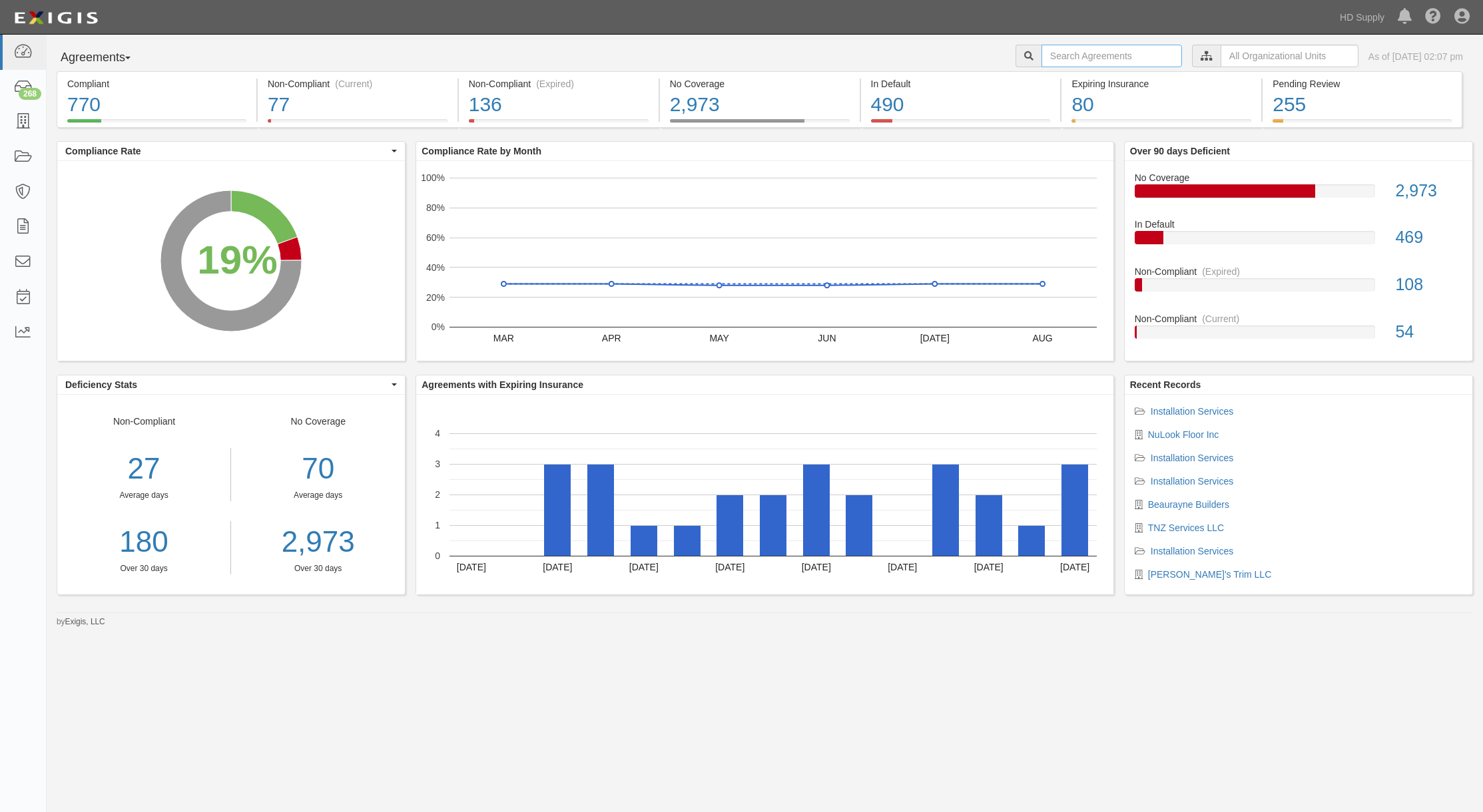
click at [1060, 46] on input "text" at bounding box center [1111, 55] width 140 height 22
type input "Varsity Painting Inc"
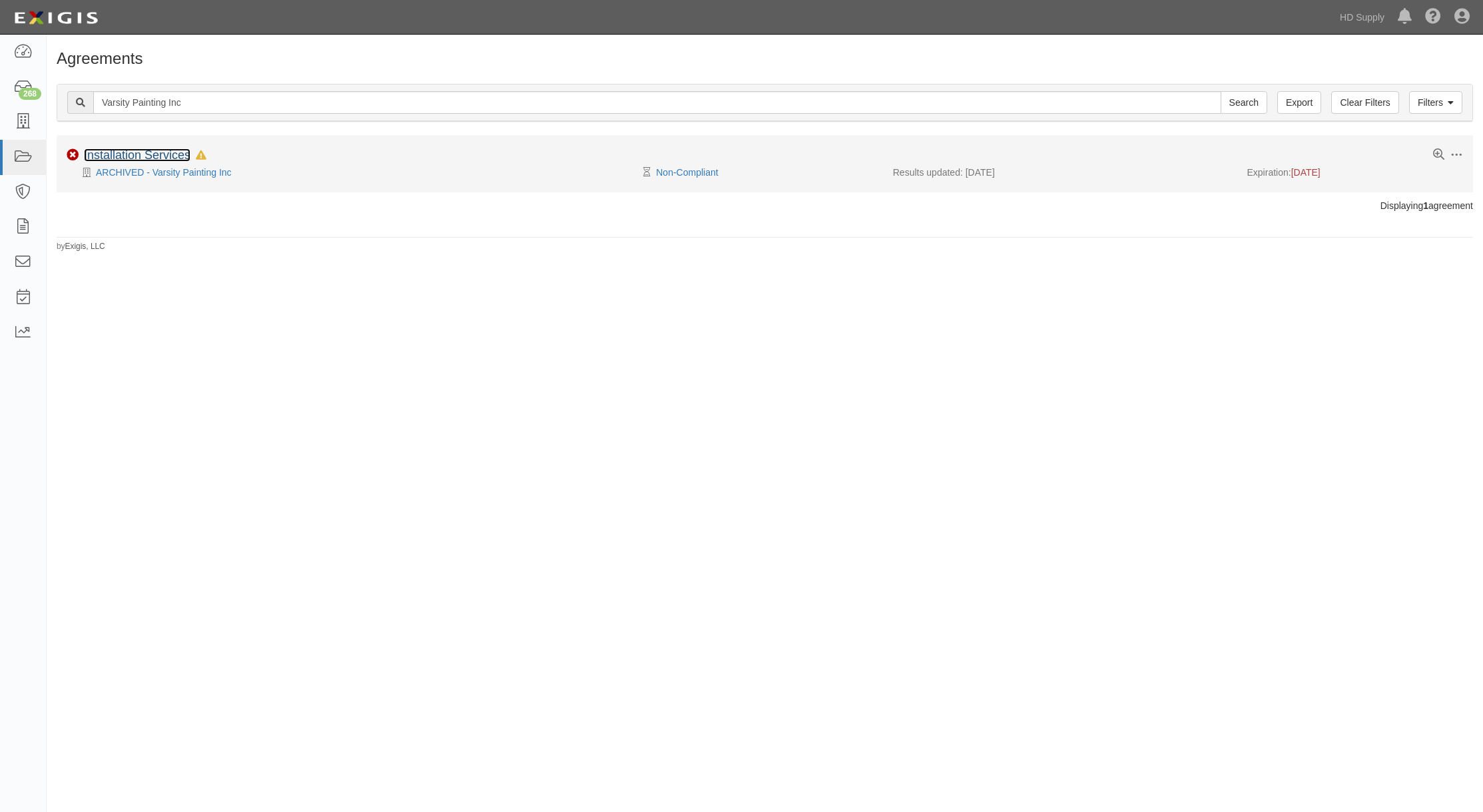
click at [131, 154] on link "Installation Services" at bounding box center [137, 155] width 107 height 13
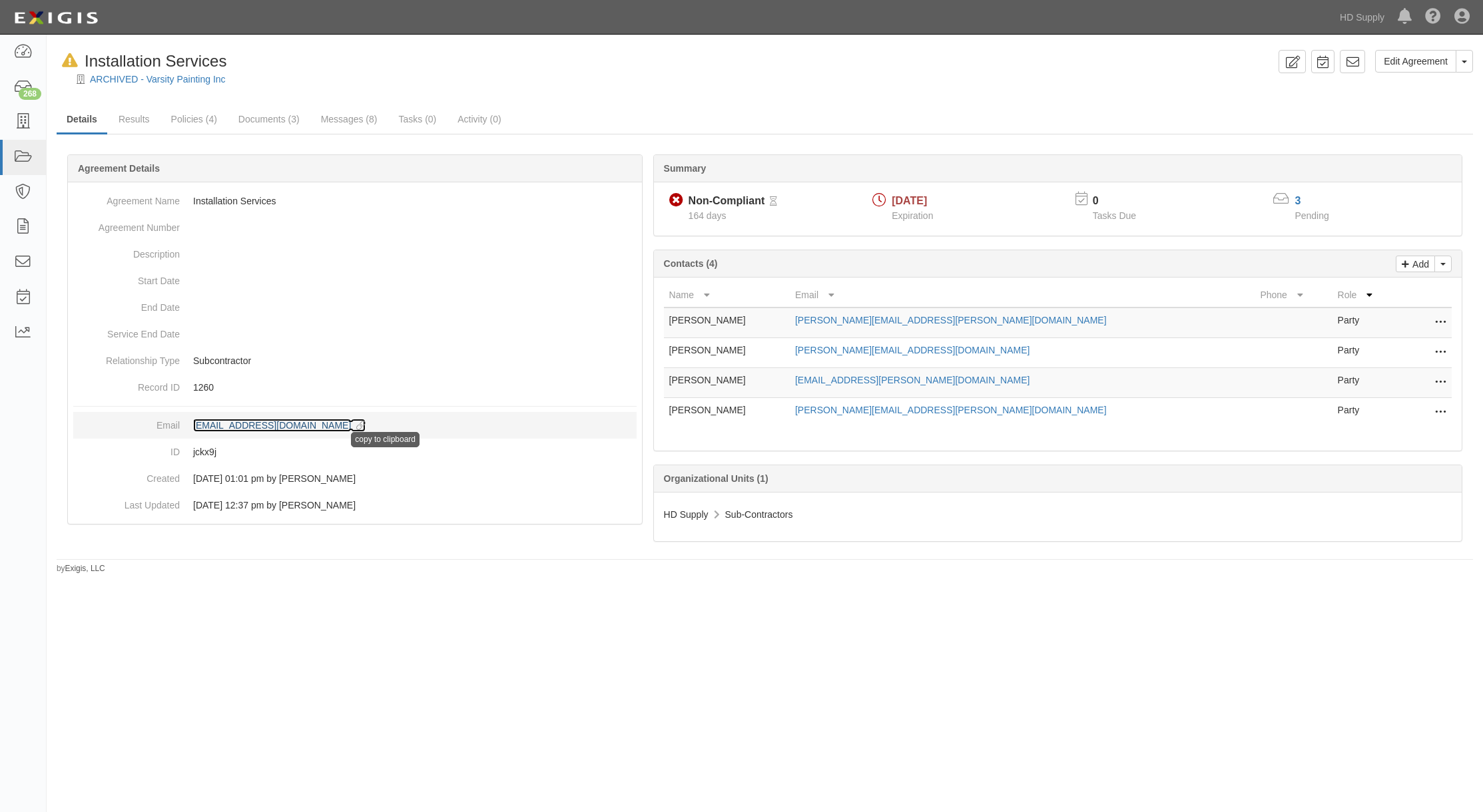
click at [365, 423] on icon at bounding box center [359, 426] width 15 height 9
